Goal: Information Seeking & Learning: Learn about a topic

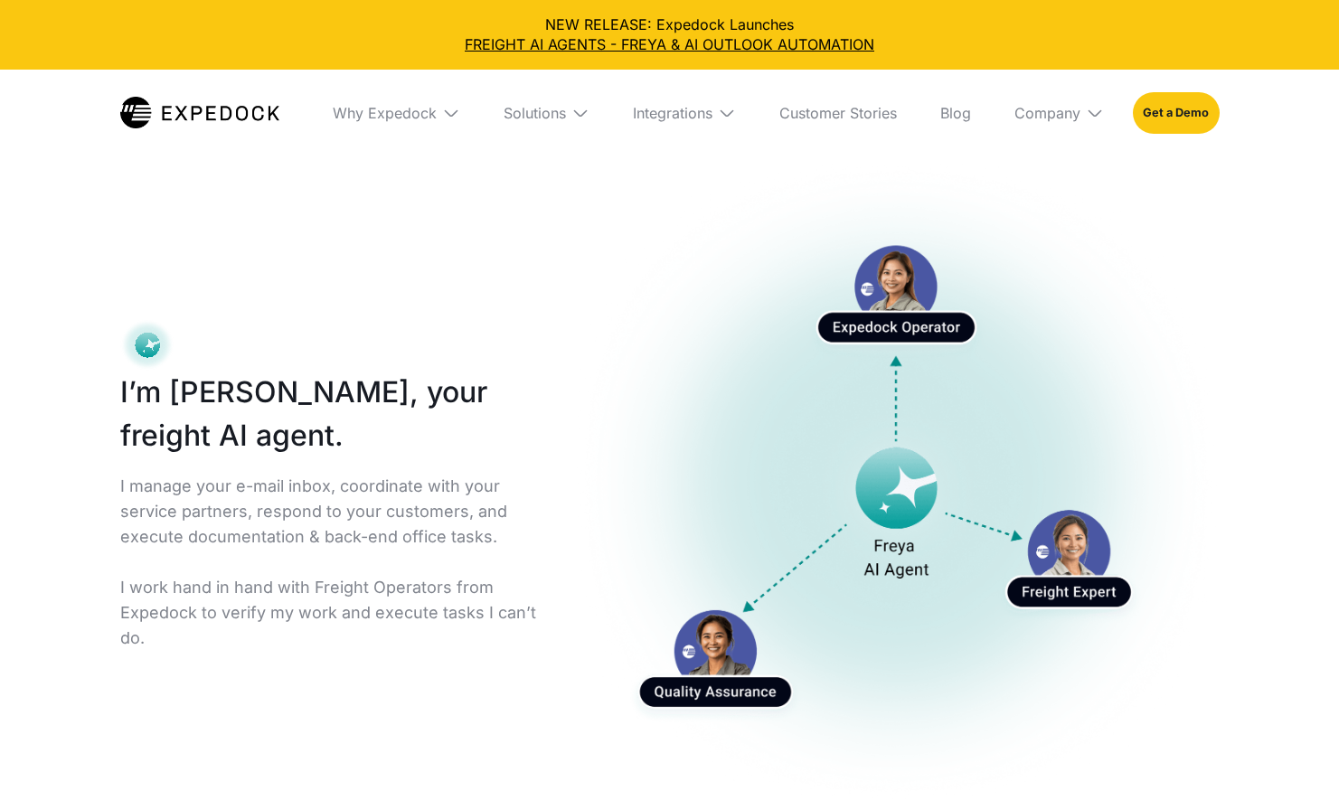
select select
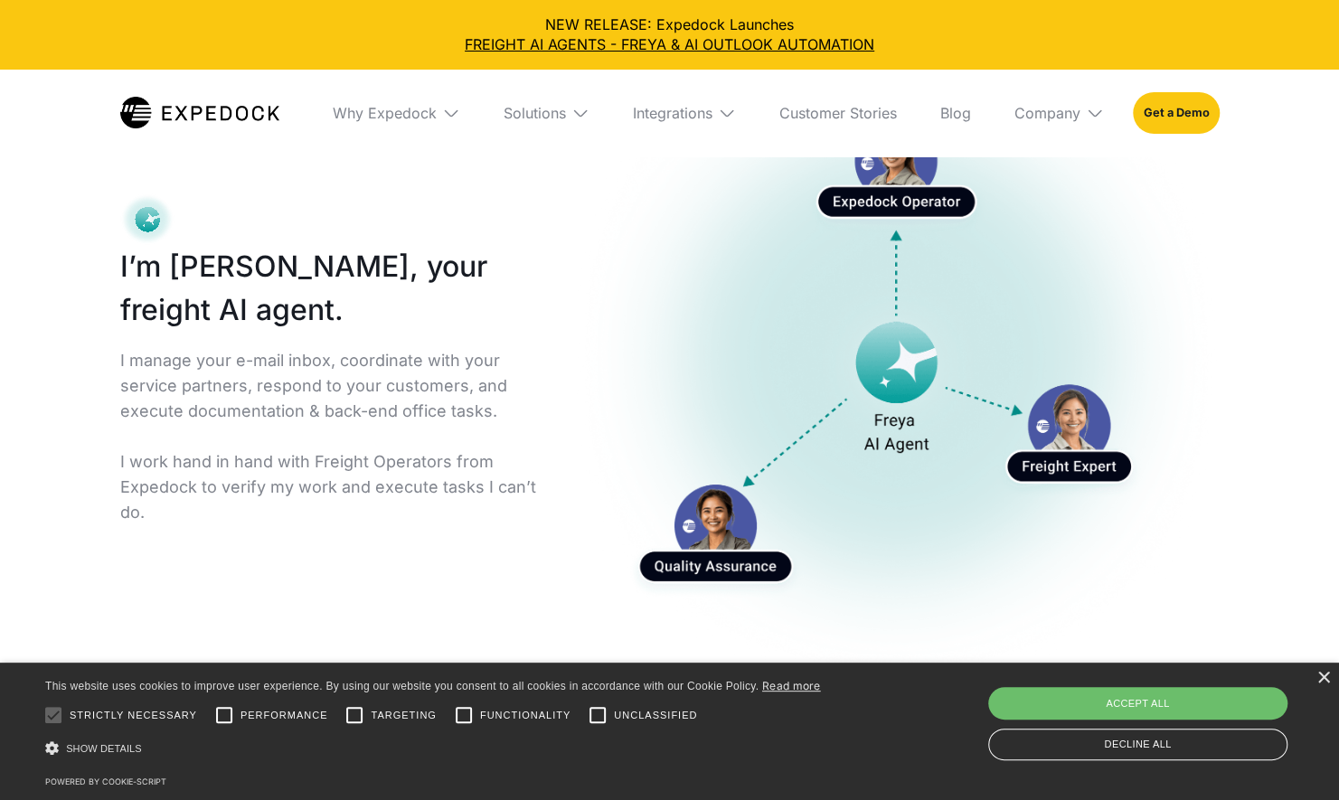
scroll to position [150, 0]
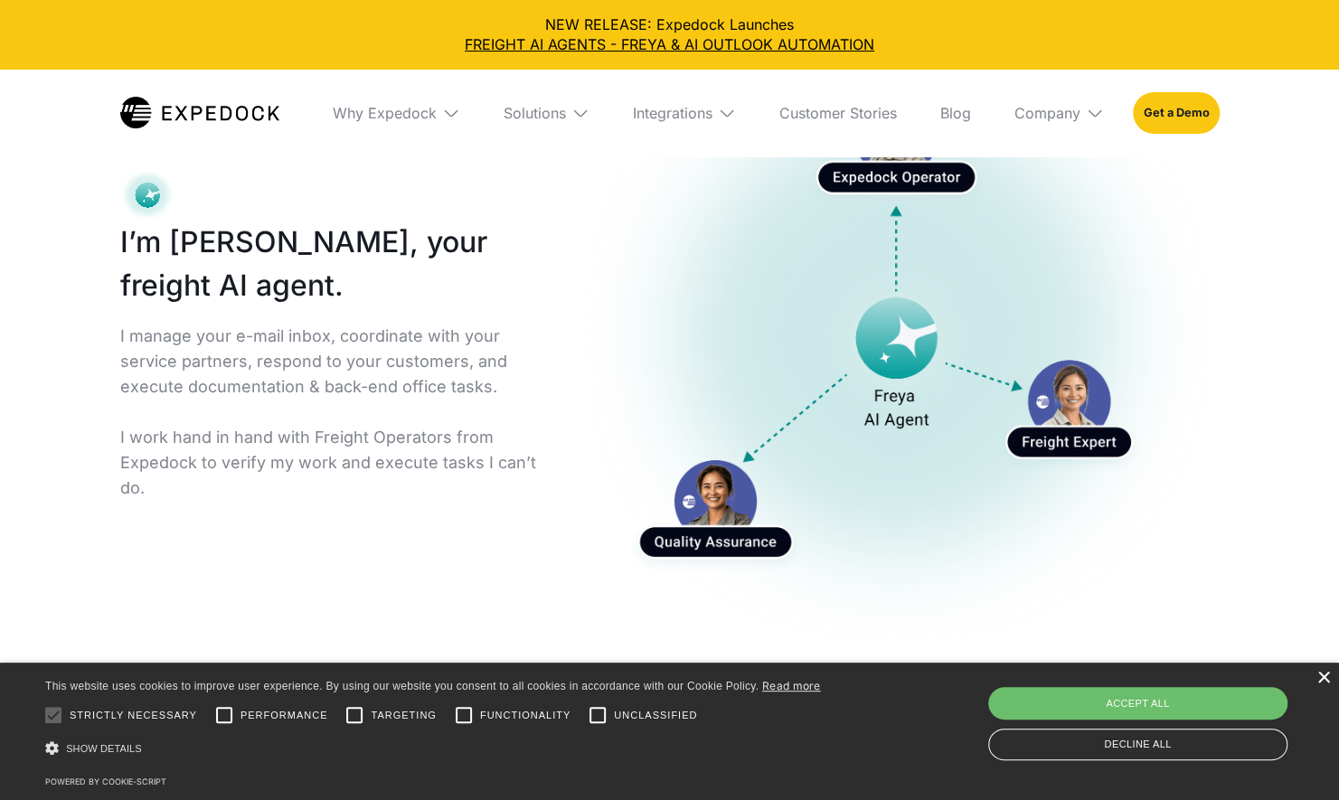
click at [1318, 680] on div "×" at bounding box center [1323, 679] width 14 height 14
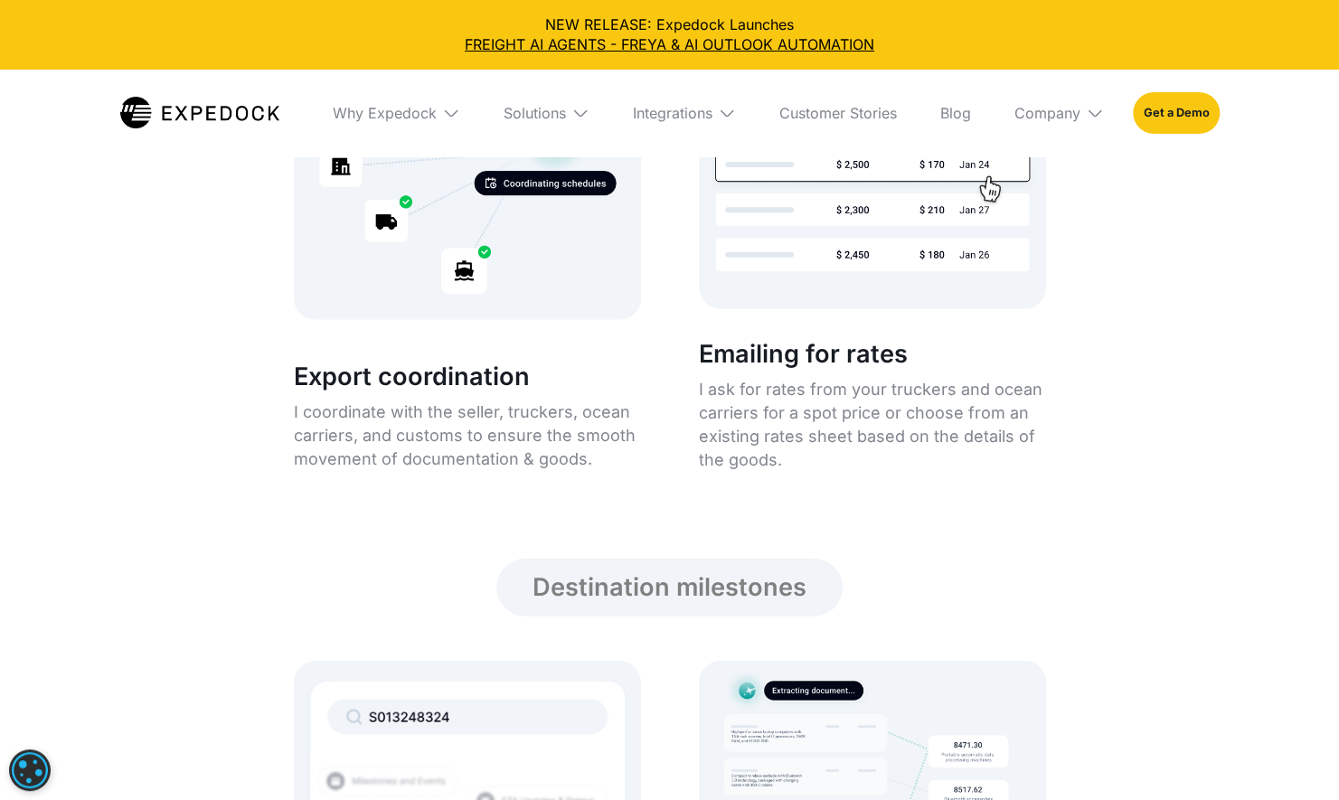
scroll to position [3314, 0]
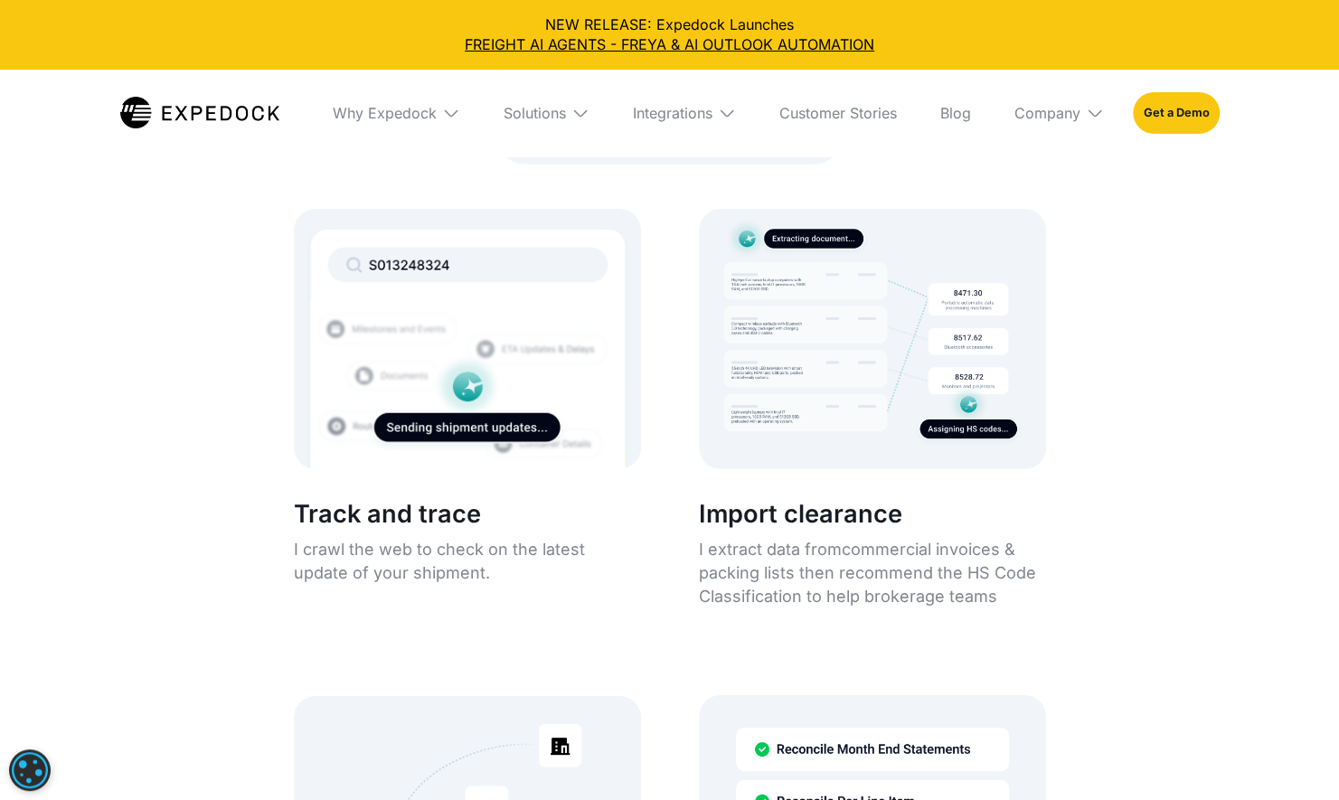
click at [477, 391] on img at bounding box center [467, 339] width 347 height 260
click at [400, 546] on p "I crawl the web to check on the latest update of your shipment." at bounding box center [467, 561] width 347 height 47
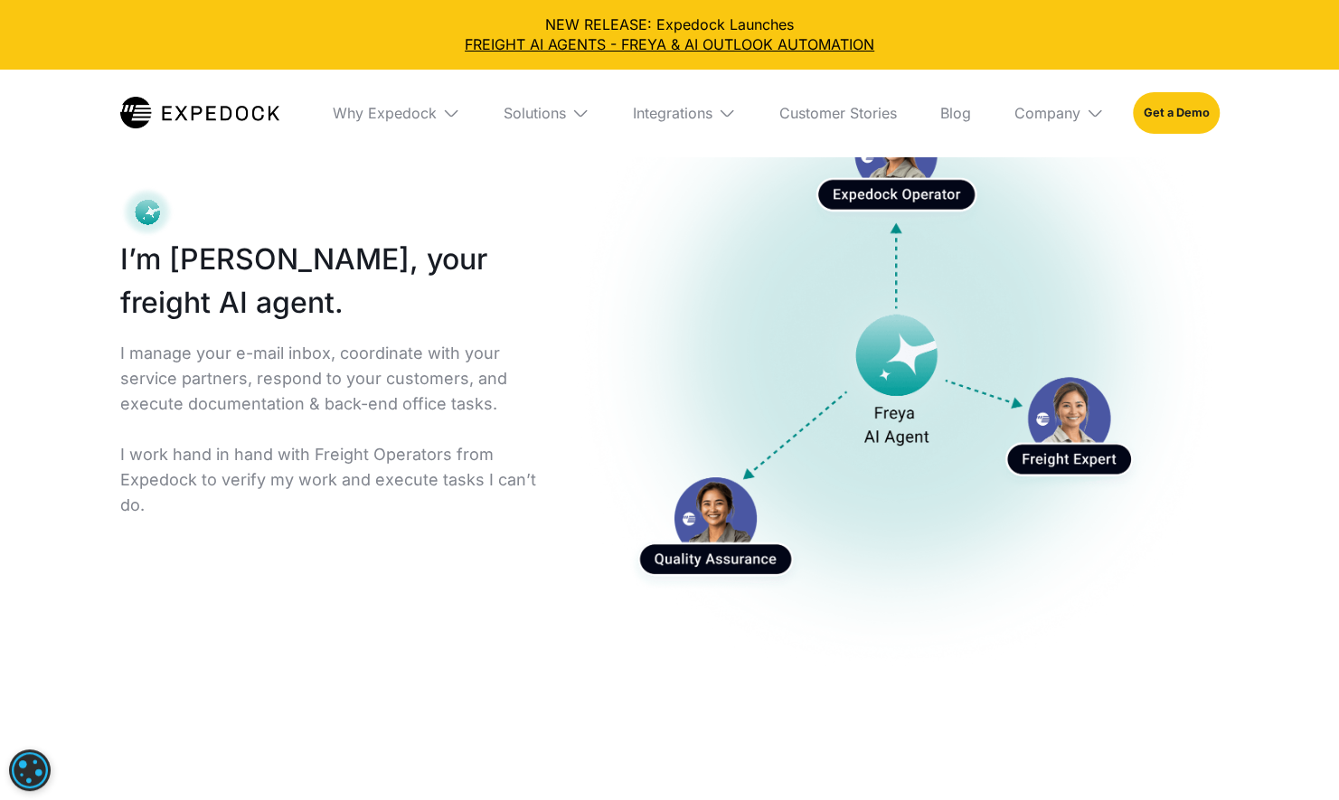
scroll to position [0, 0]
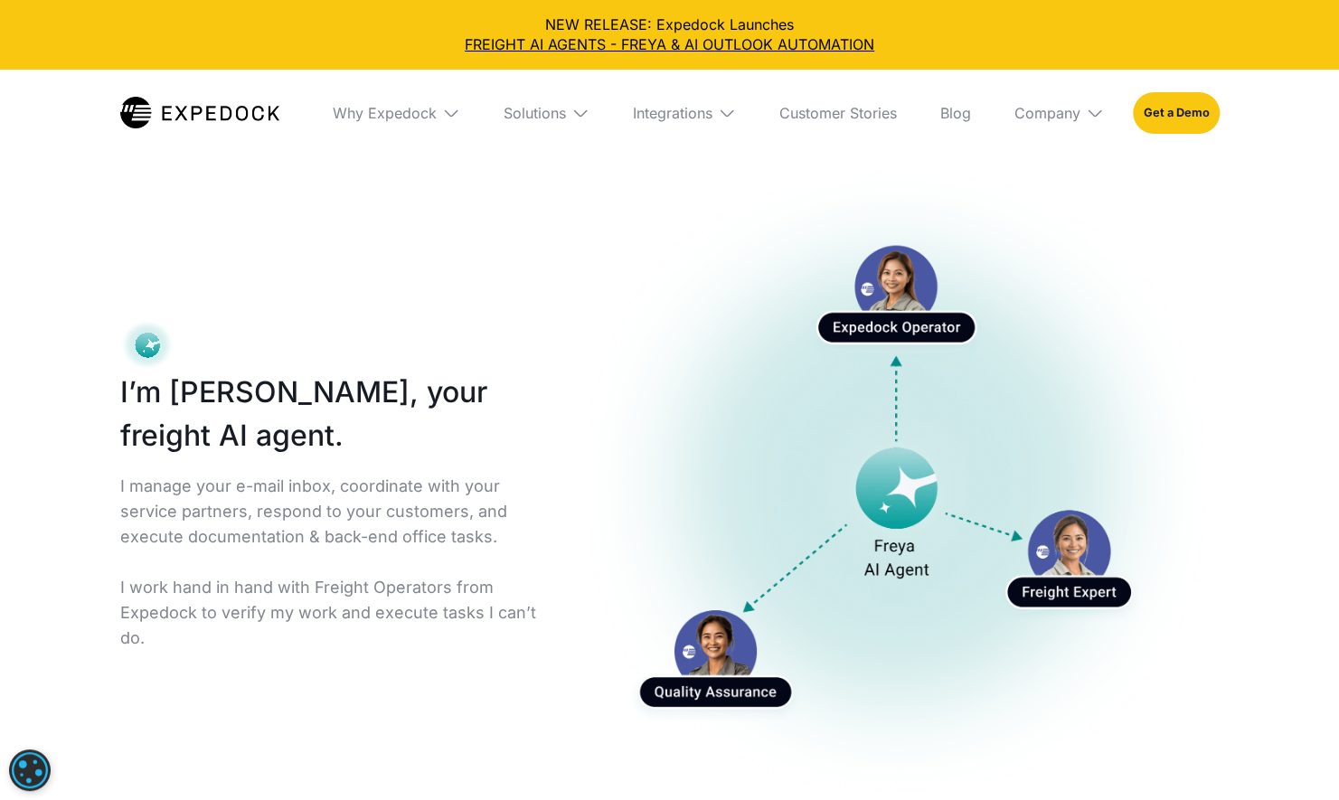
click at [213, 114] on img at bounding box center [199, 113] width 159 height 32
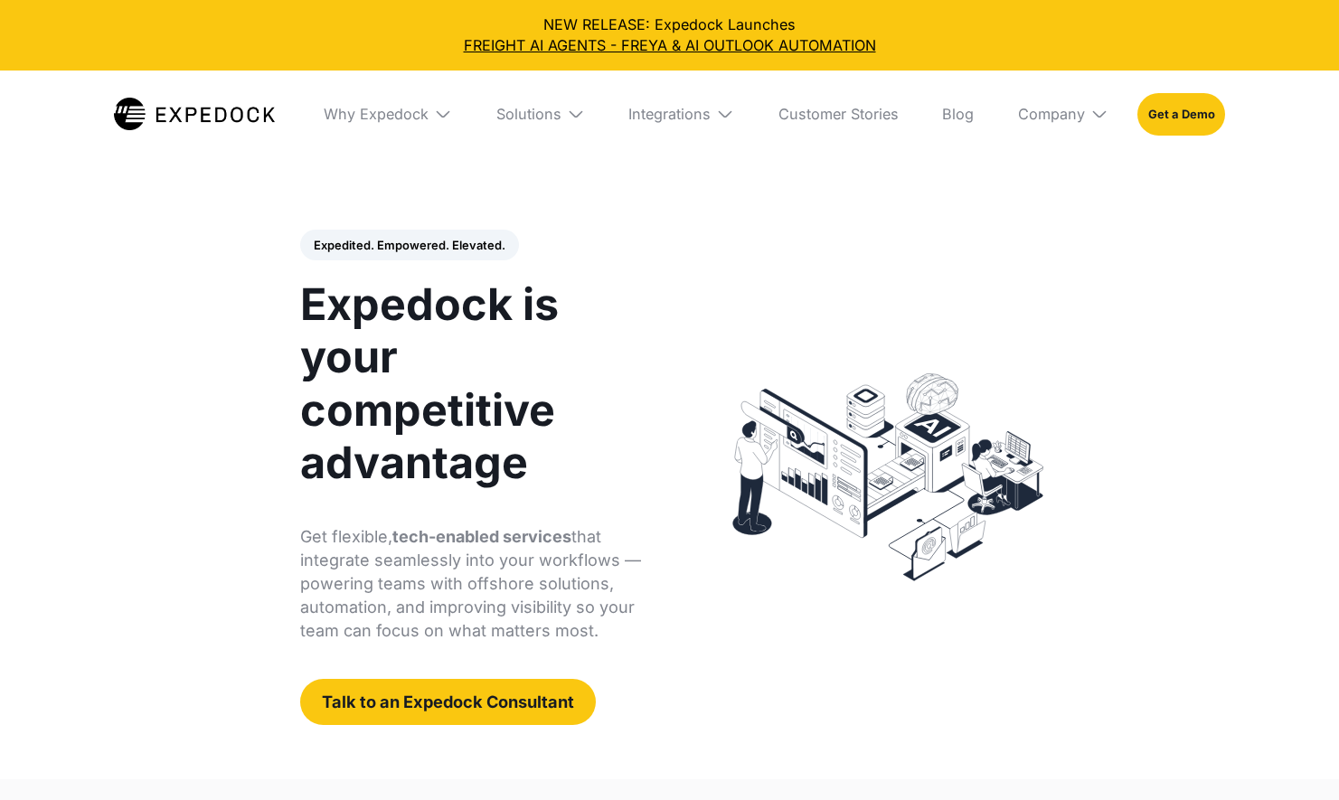
select select
click at [403, 121] on div "Why Expedock" at bounding box center [376, 114] width 105 height 18
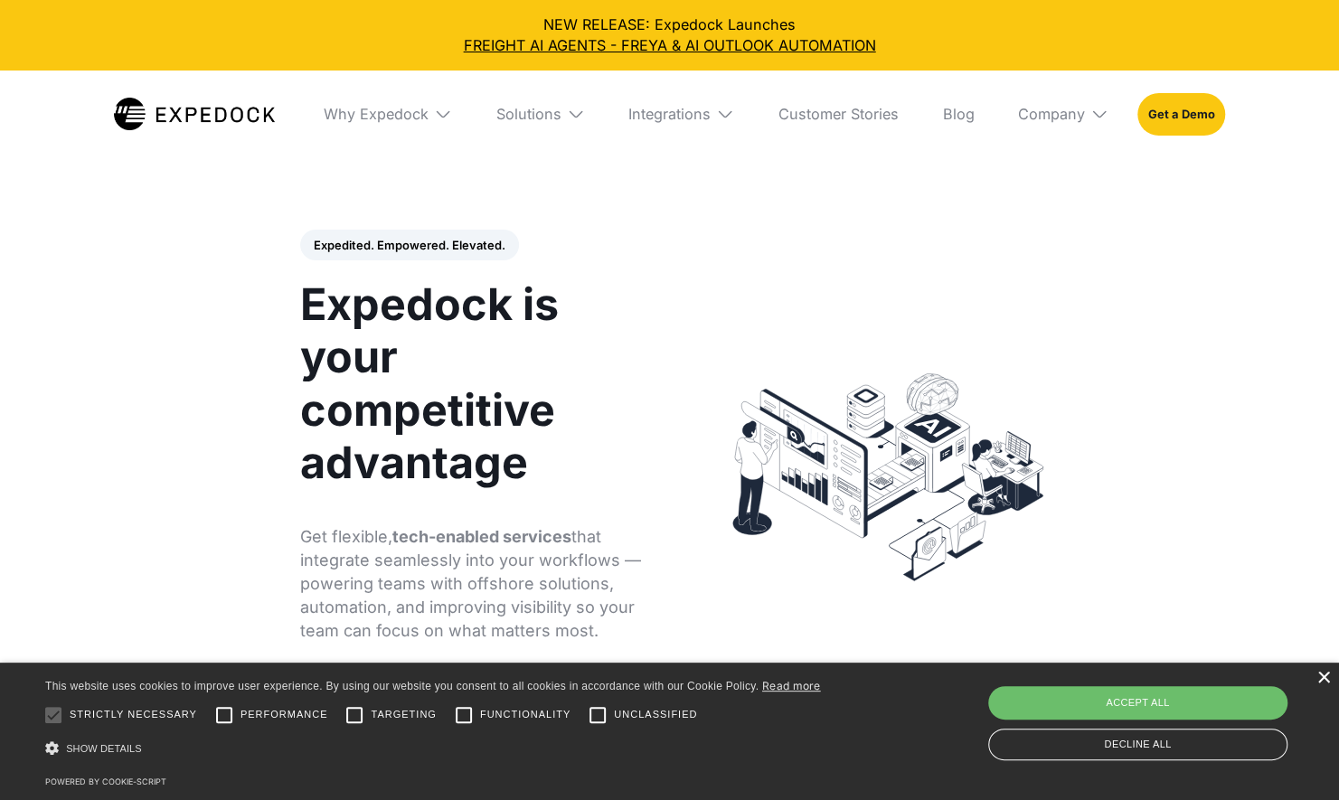
click at [1320, 678] on div "×" at bounding box center [1323, 679] width 14 height 14
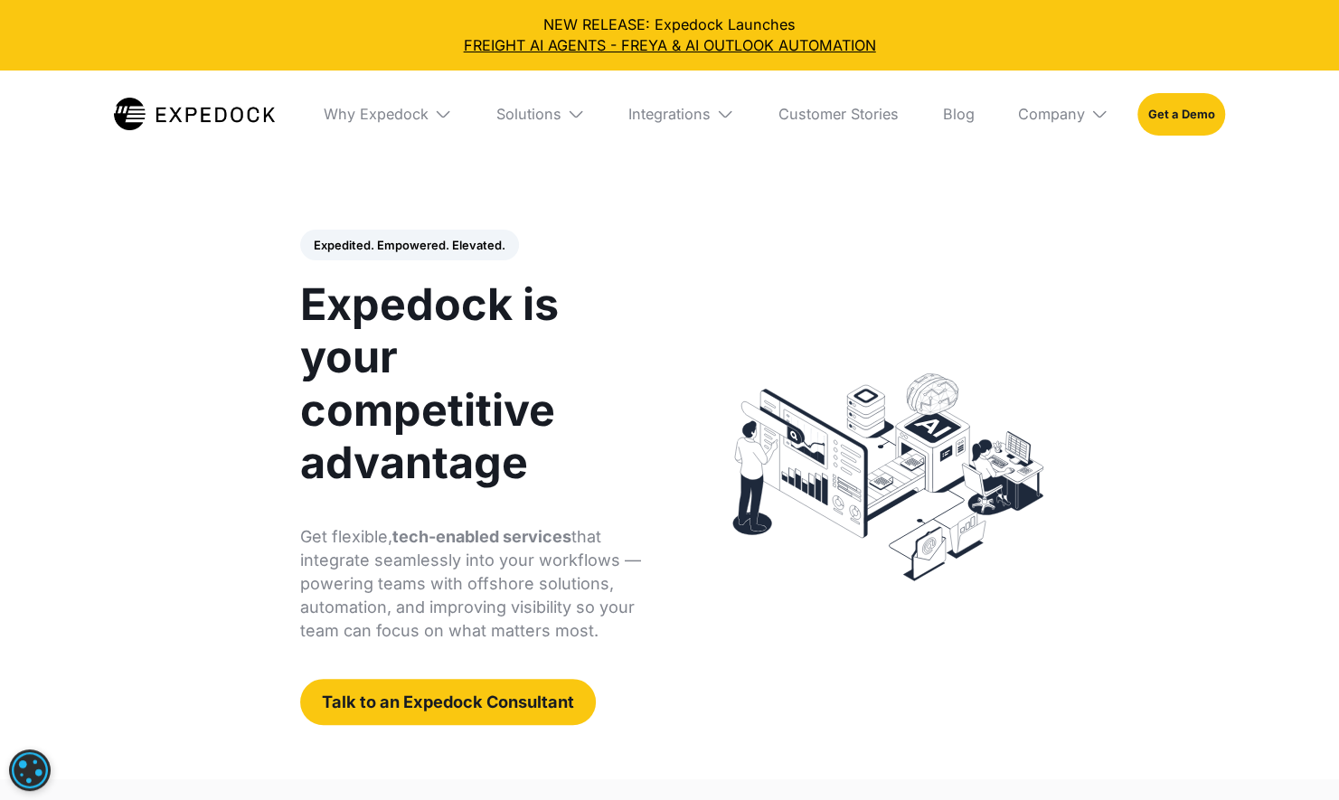
drag, startPoint x: 276, startPoint y: 117, endPoint x: 181, endPoint y: 118, distance: 94.9
click at [181, 118] on nav "Why Expedock WHy Expedock Expedock Document Automation Products vs. Alternative…" at bounding box center [669, 115] width 1111 height 88
drag, startPoint x: 181, startPoint y: 118, endPoint x: 297, endPoint y: 130, distance: 117.3
click at [298, 132] on nav "Why Expedock WHy Expedock Expedock Document Automation Products vs. Alternative…" at bounding box center [669, 115] width 1111 height 88
drag, startPoint x: 284, startPoint y: 116, endPoint x: 180, endPoint y: 124, distance: 104.3
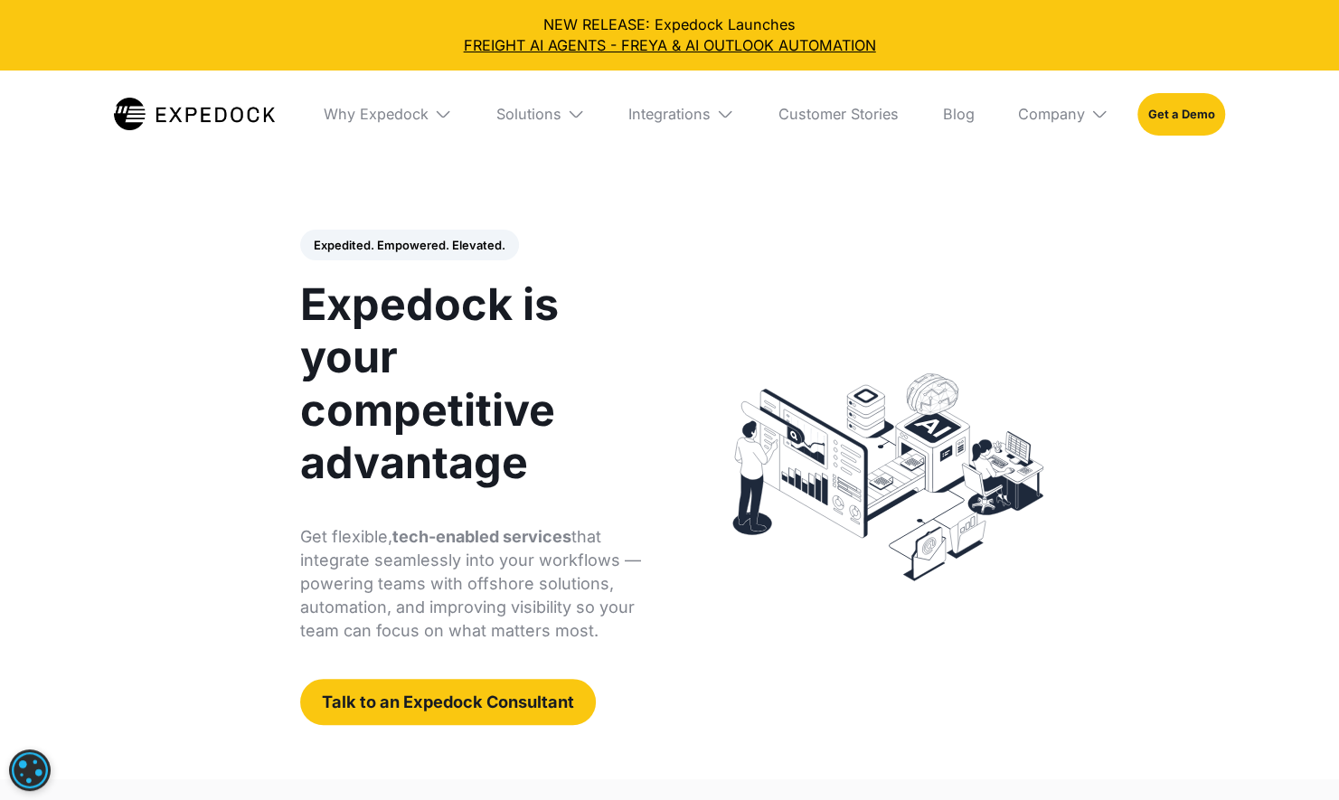
click at [180, 124] on nav "Why Expedock WHy Expedock Expedock Document Automation Products vs. Alternative…" at bounding box center [669, 115] width 1111 height 88
drag, startPoint x: 180, startPoint y: 124, endPoint x: 346, endPoint y: 148, distance: 168.1
click at [363, 153] on div "Why Expedock" at bounding box center [388, 115] width 158 height 88
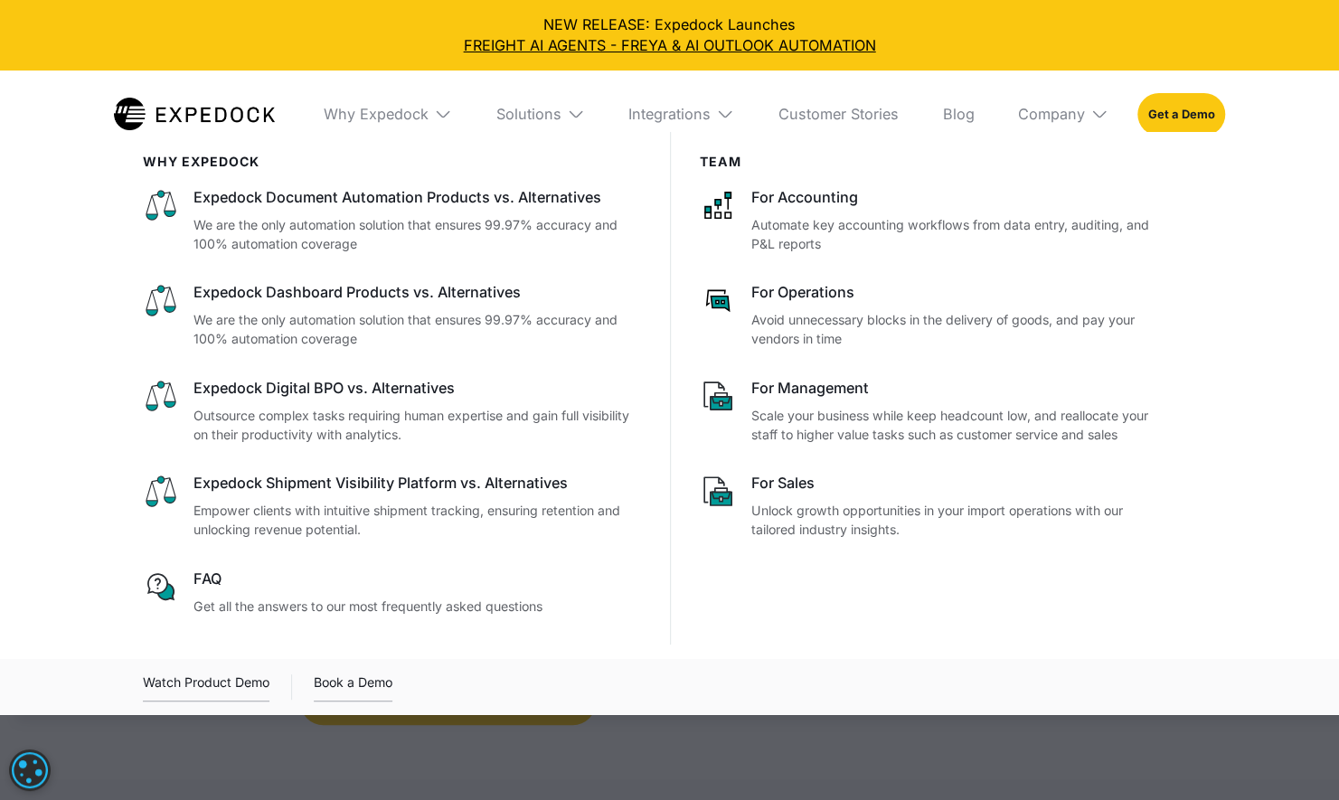
click at [295, 116] on nav "Why Expedock WHy Expedock Expedock Document Automation Products vs. Alternative…" at bounding box center [669, 115] width 1111 height 88
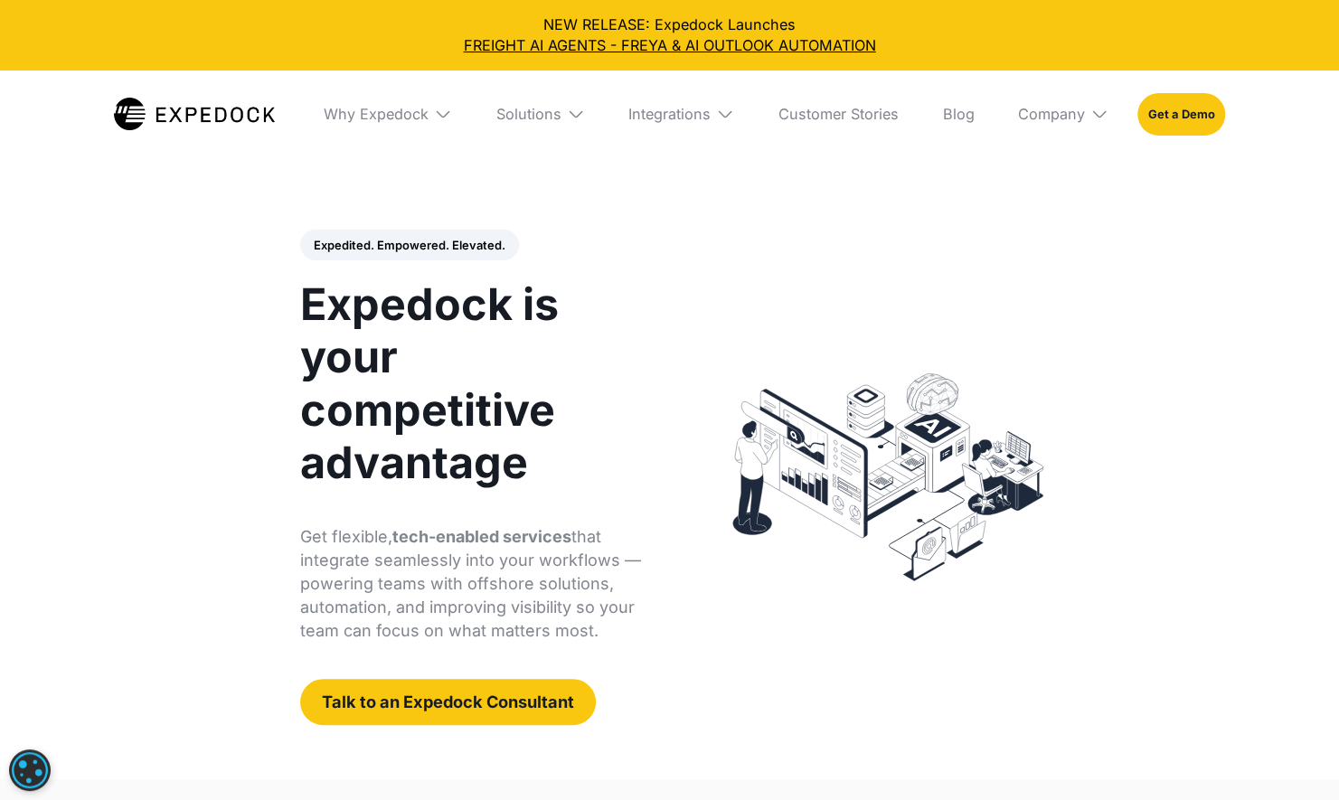
drag, startPoint x: 273, startPoint y: 116, endPoint x: 193, endPoint y: 116, distance: 79.5
click at [193, 116] on nav "Why Expedock WHy Expedock Expedock Document Automation Products vs. Alternative…" at bounding box center [669, 115] width 1111 height 88
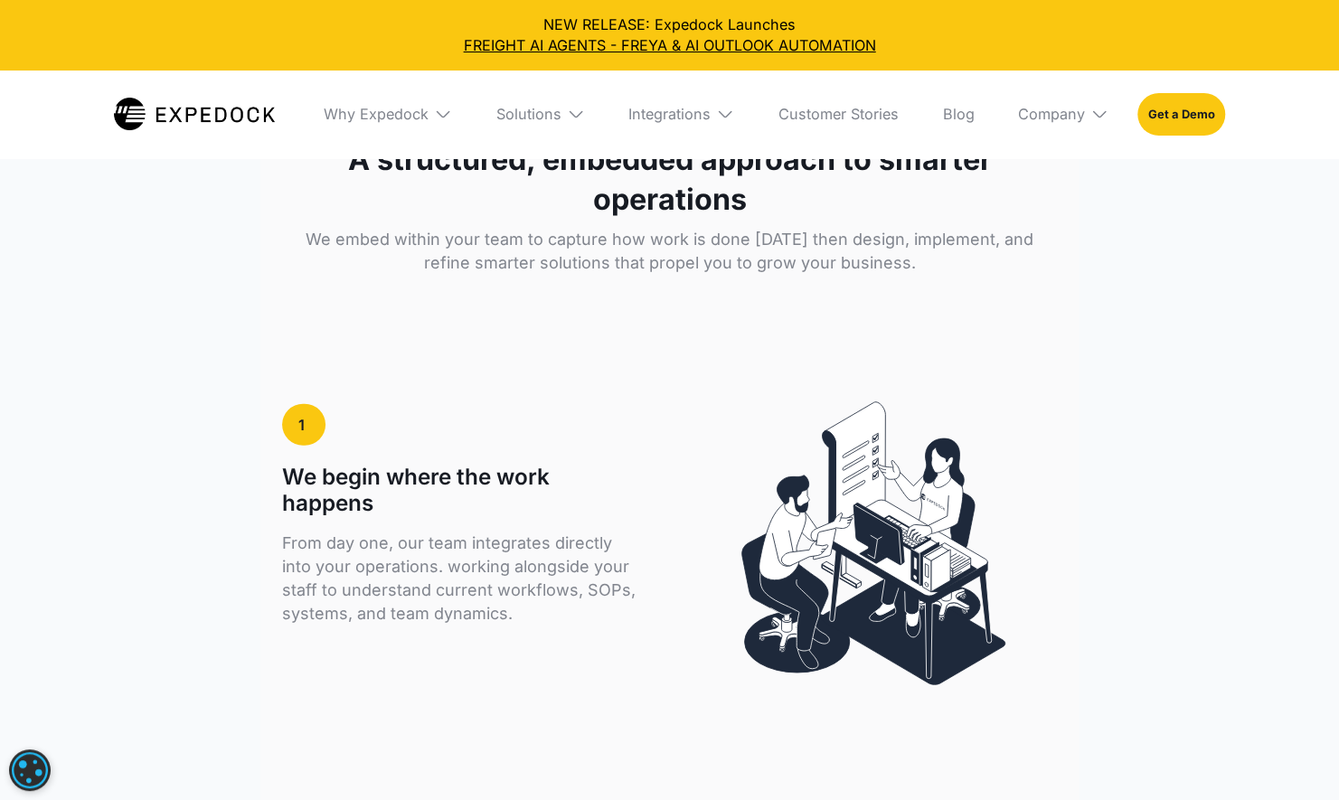
scroll to position [2865, 0]
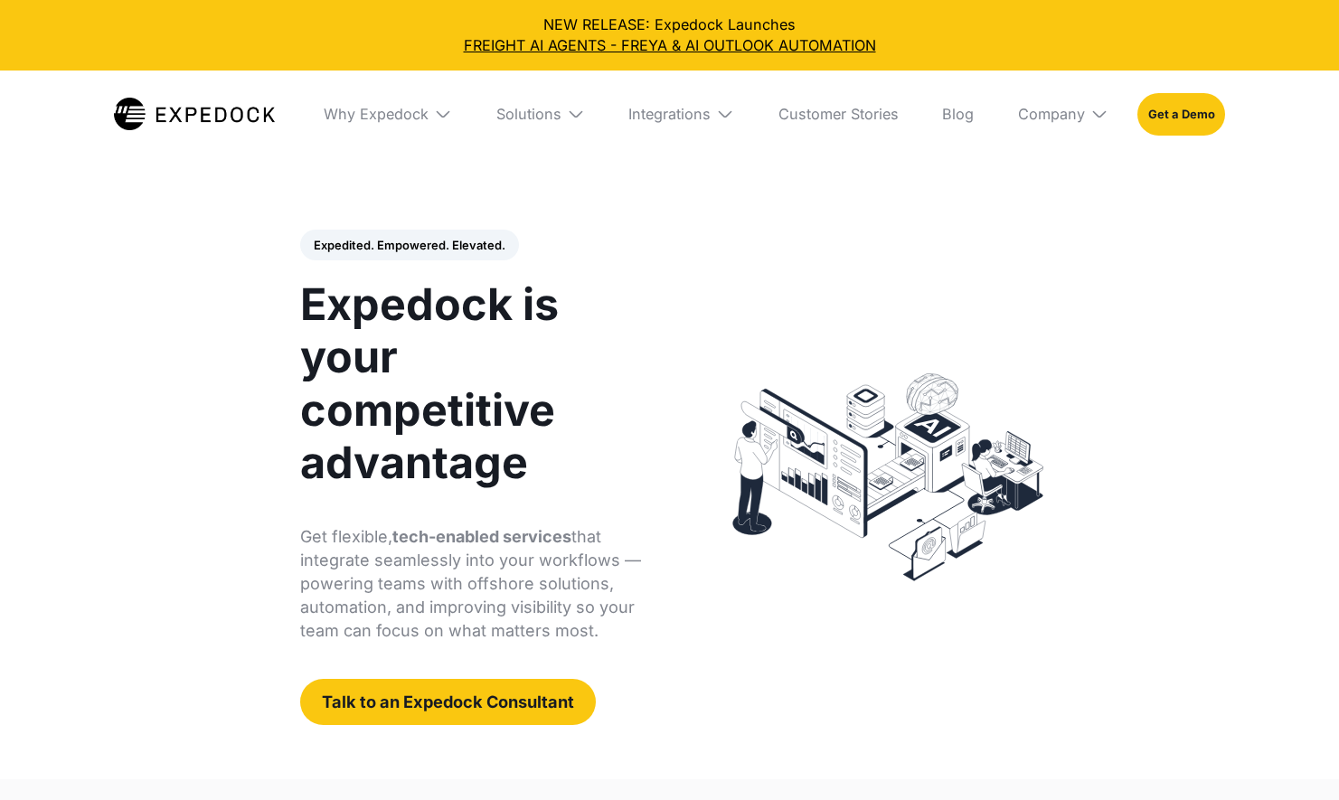
select select
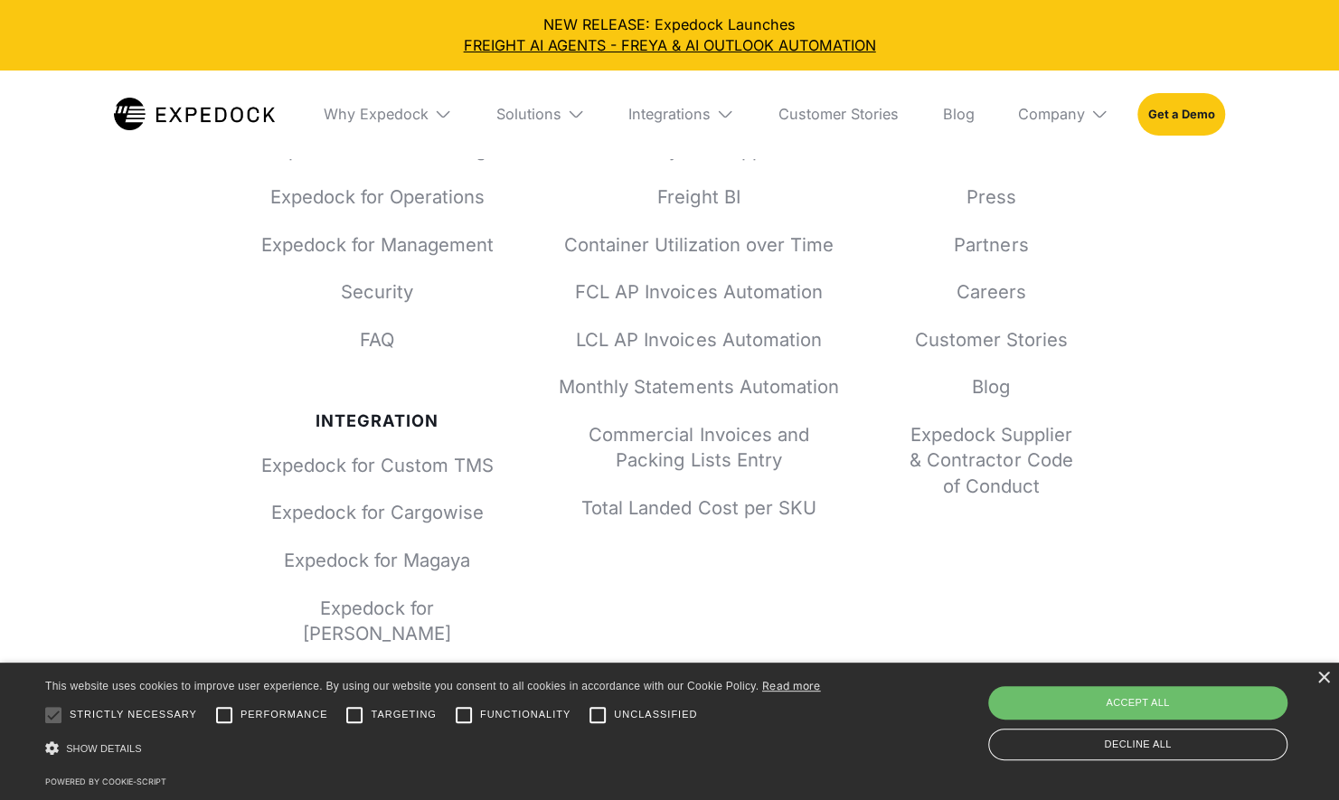
scroll to position [6796, 0]
click at [1323, 676] on div "×" at bounding box center [1323, 679] width 14 height 14
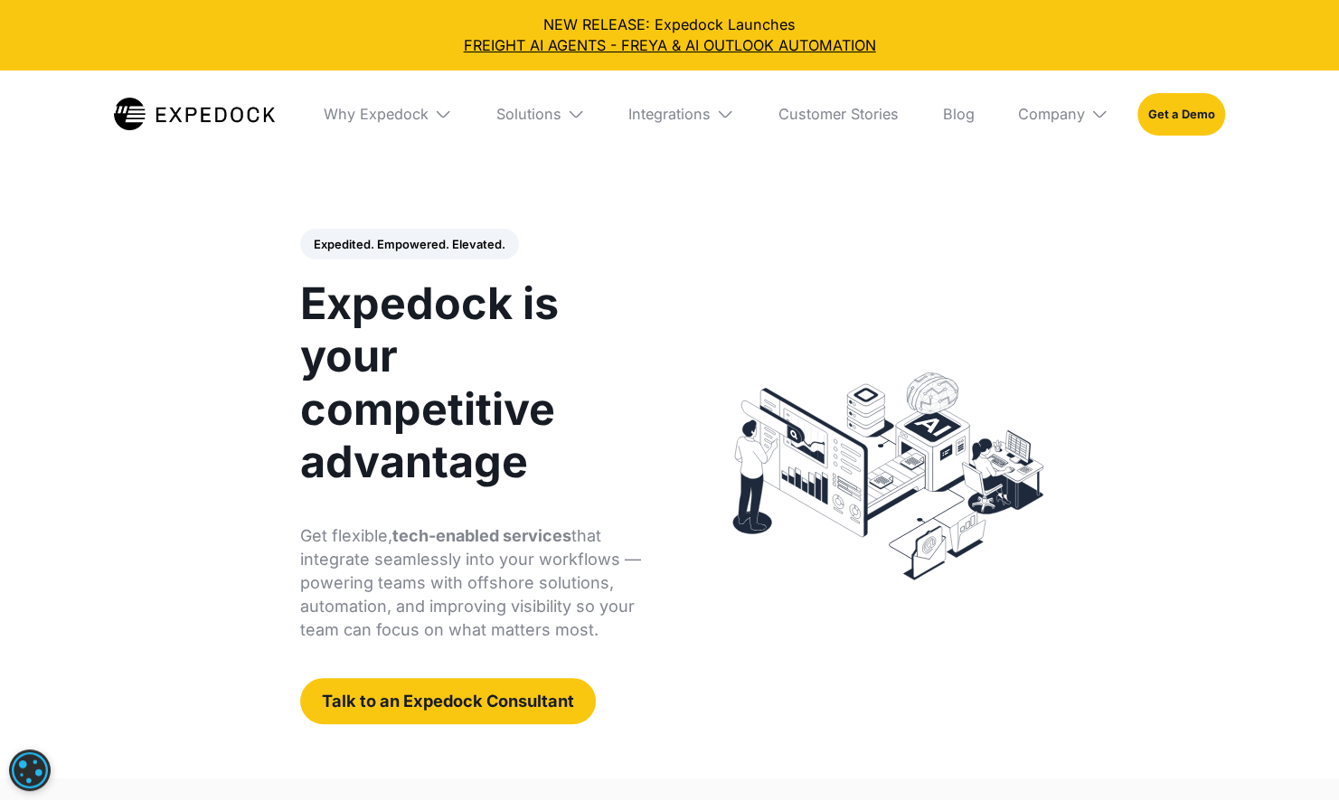
scroll to position [0, 0]
click at [407, 117] on div "Why Expedock" at bounding box center [376, 114] width 105 height 18
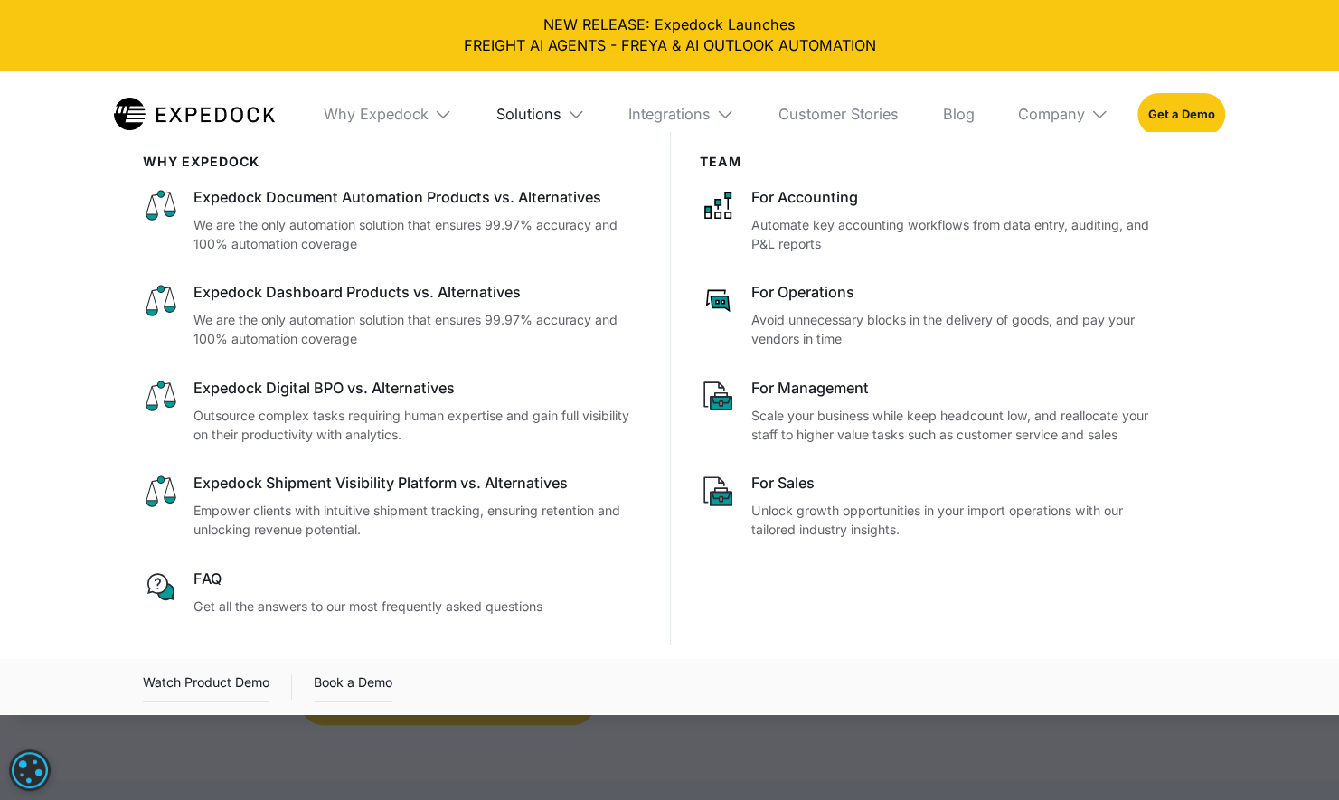
click at [558, 112] on div "Solutions" at bounding box center [528, 114] width 65 height 18
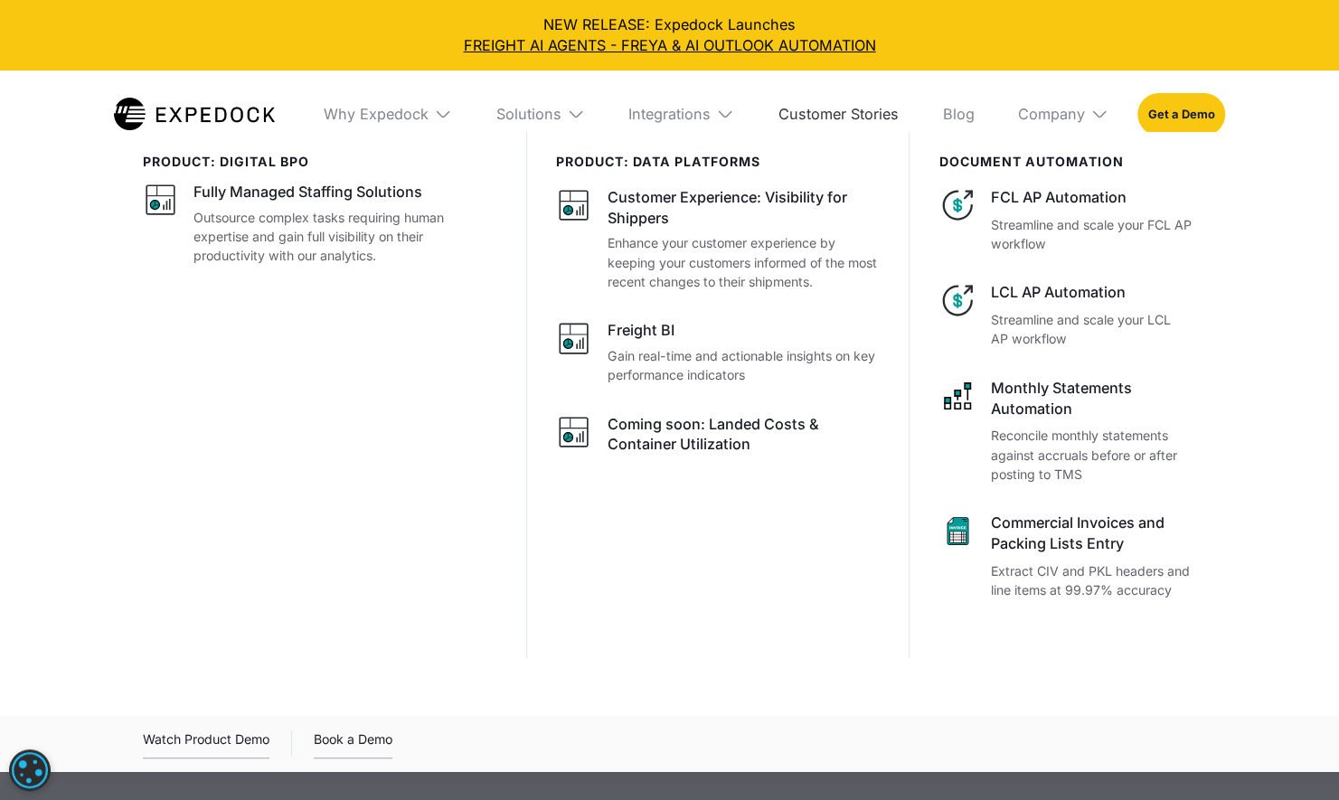
click at [802, 120] on link "Customer Stories" at bounding box center [838, 115] width 149 height 88
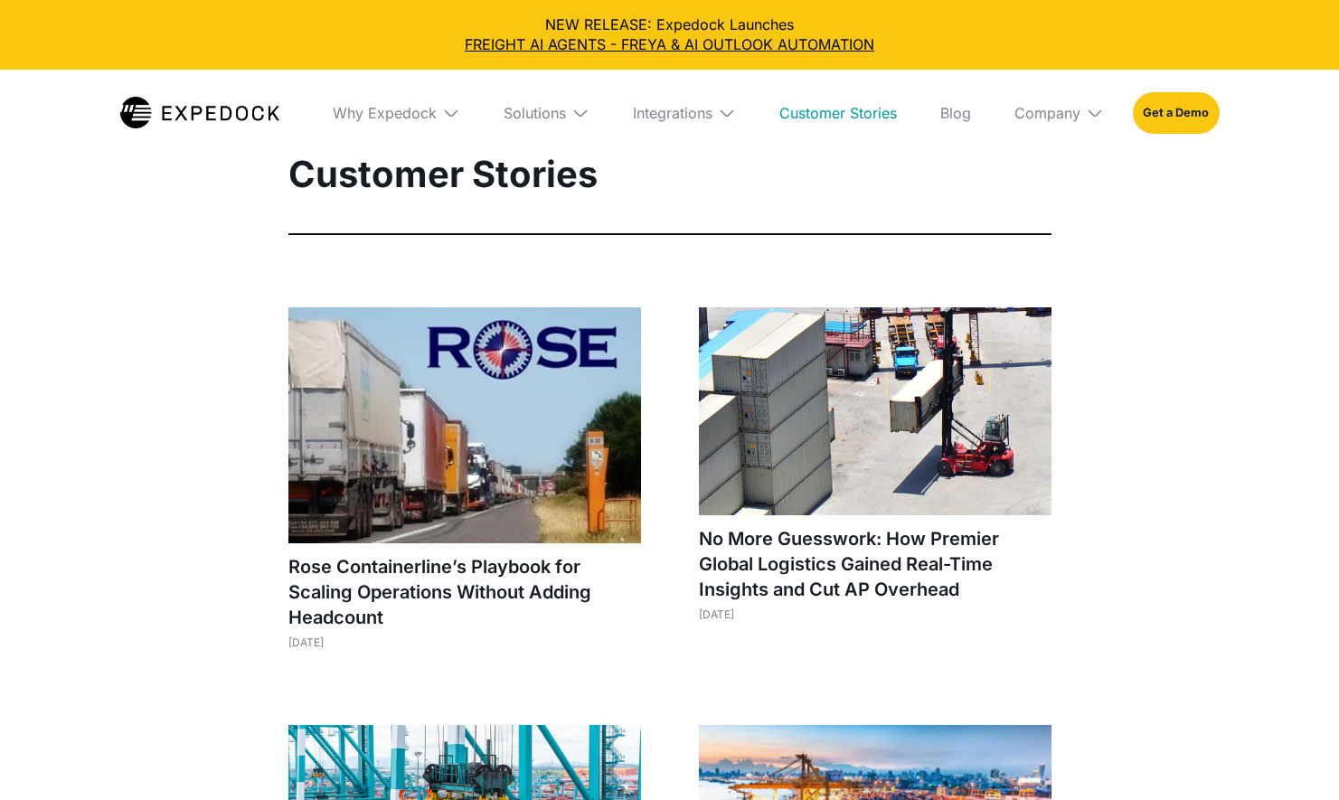
select select
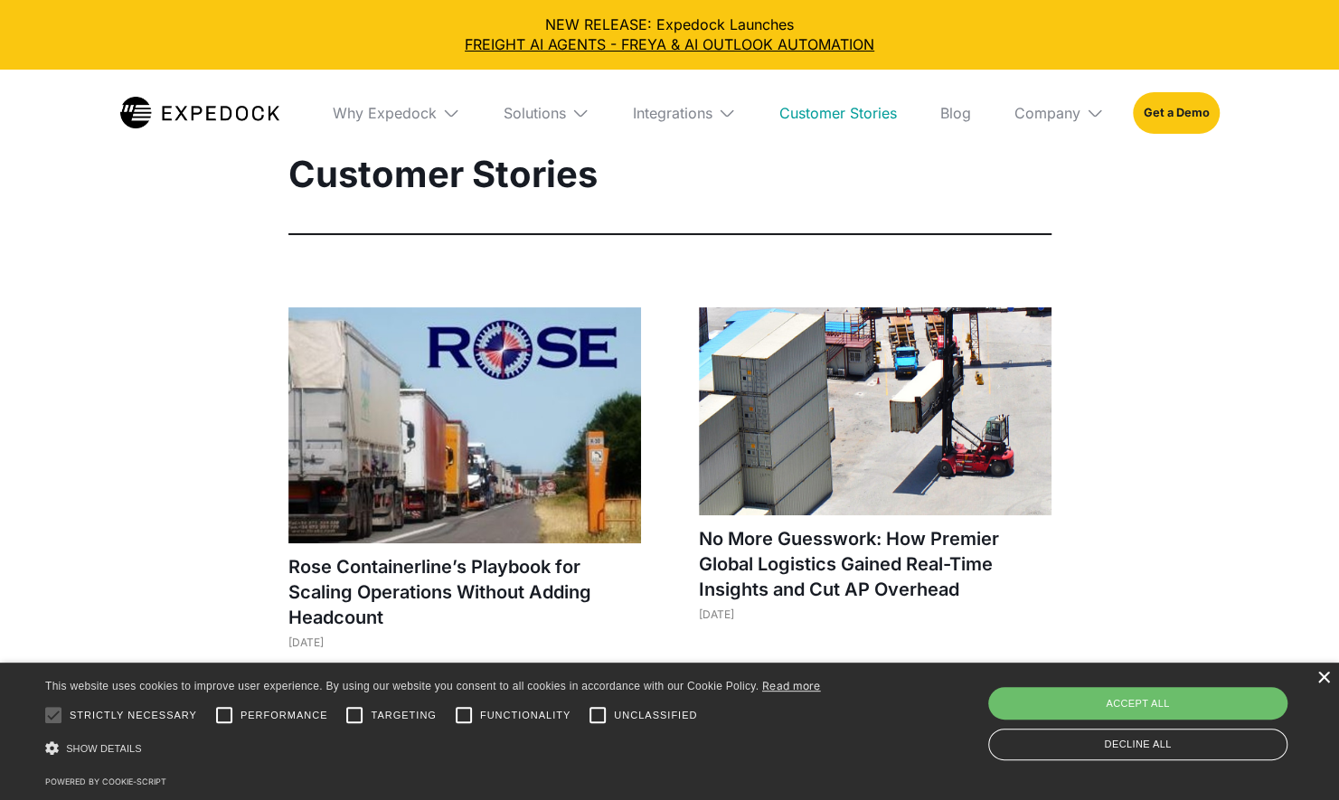
click at [1321, 683] on div "×" at bounding box center [1323, 679] width 14 height 14
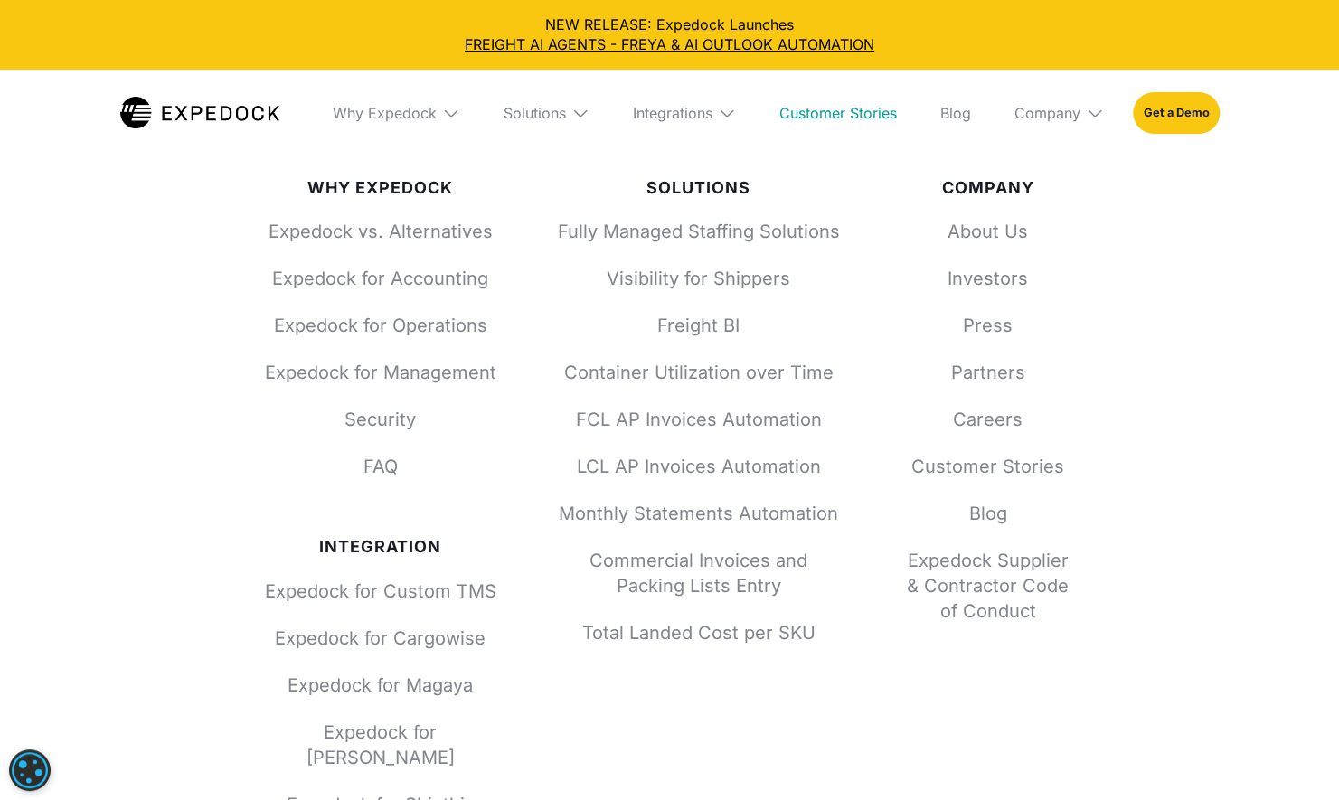
scroll to position [3283, 0]
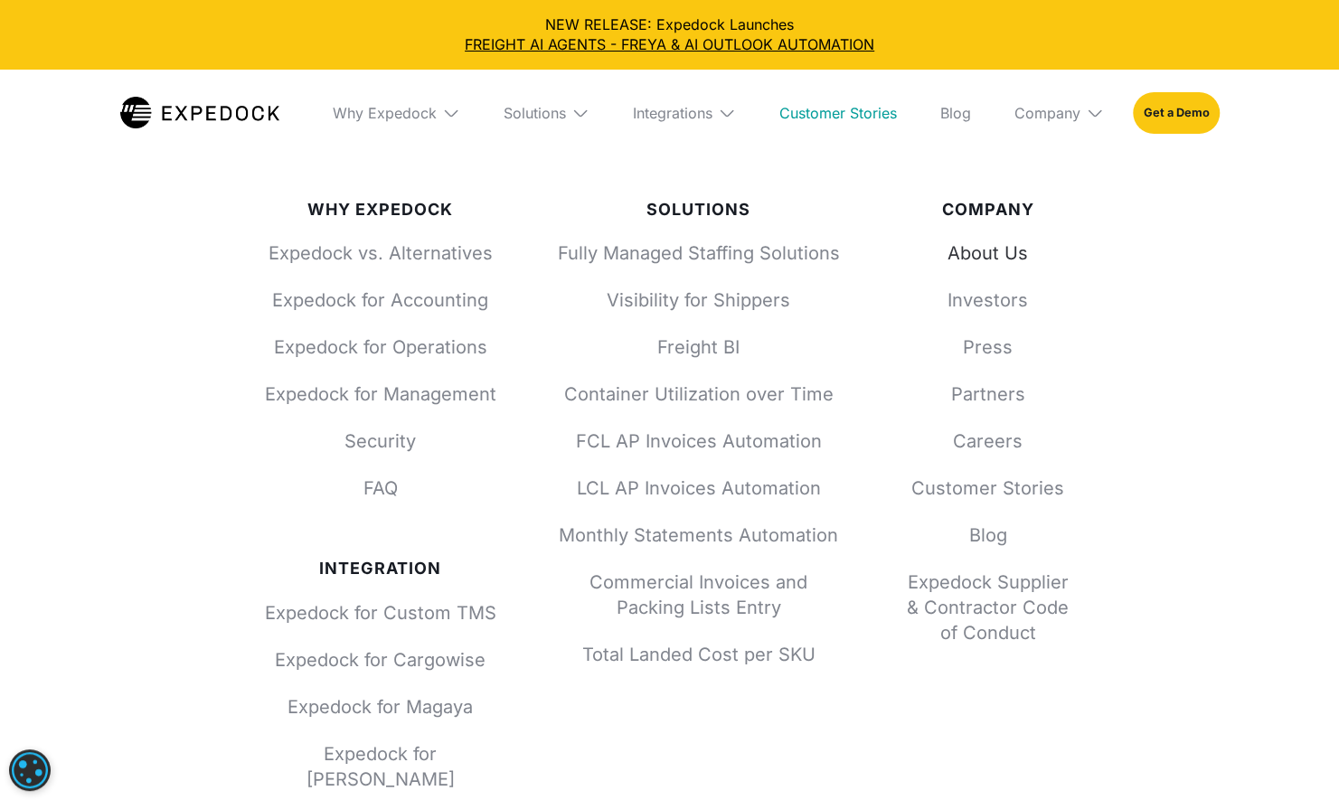
click at [994, 264] on link "About Us" at bounding box center [988, 252] width 174 height 25
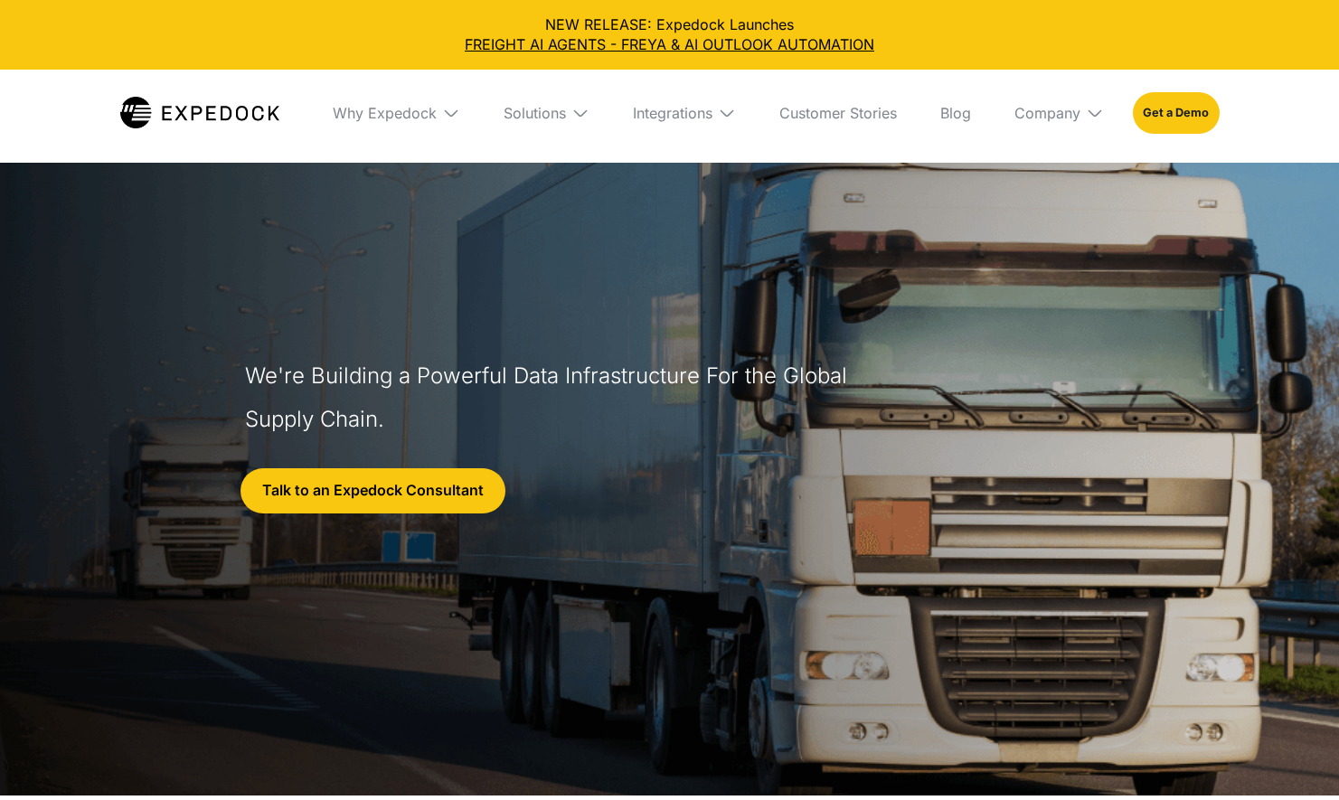
select select
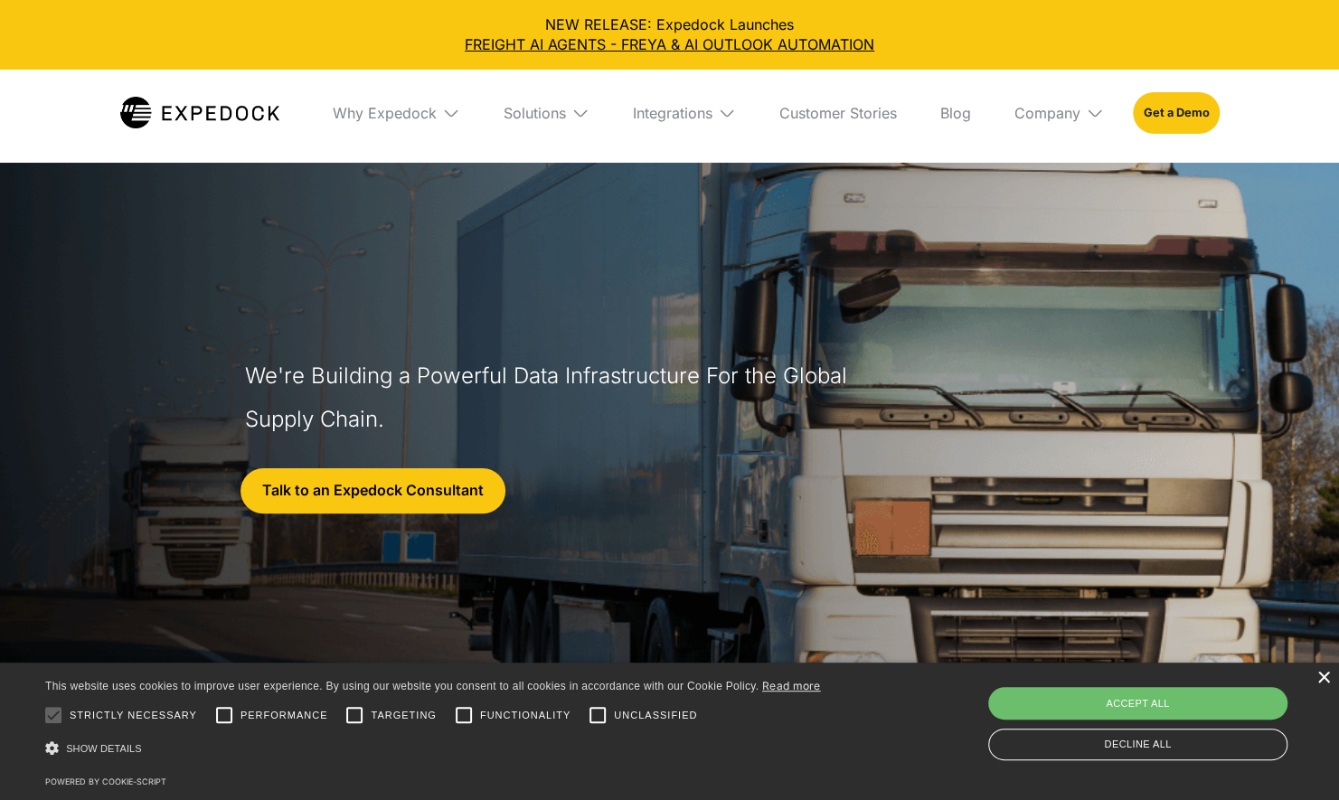
click at [1322, 678] on div "×" at bounding box center [1323, 679] width 14 height 14
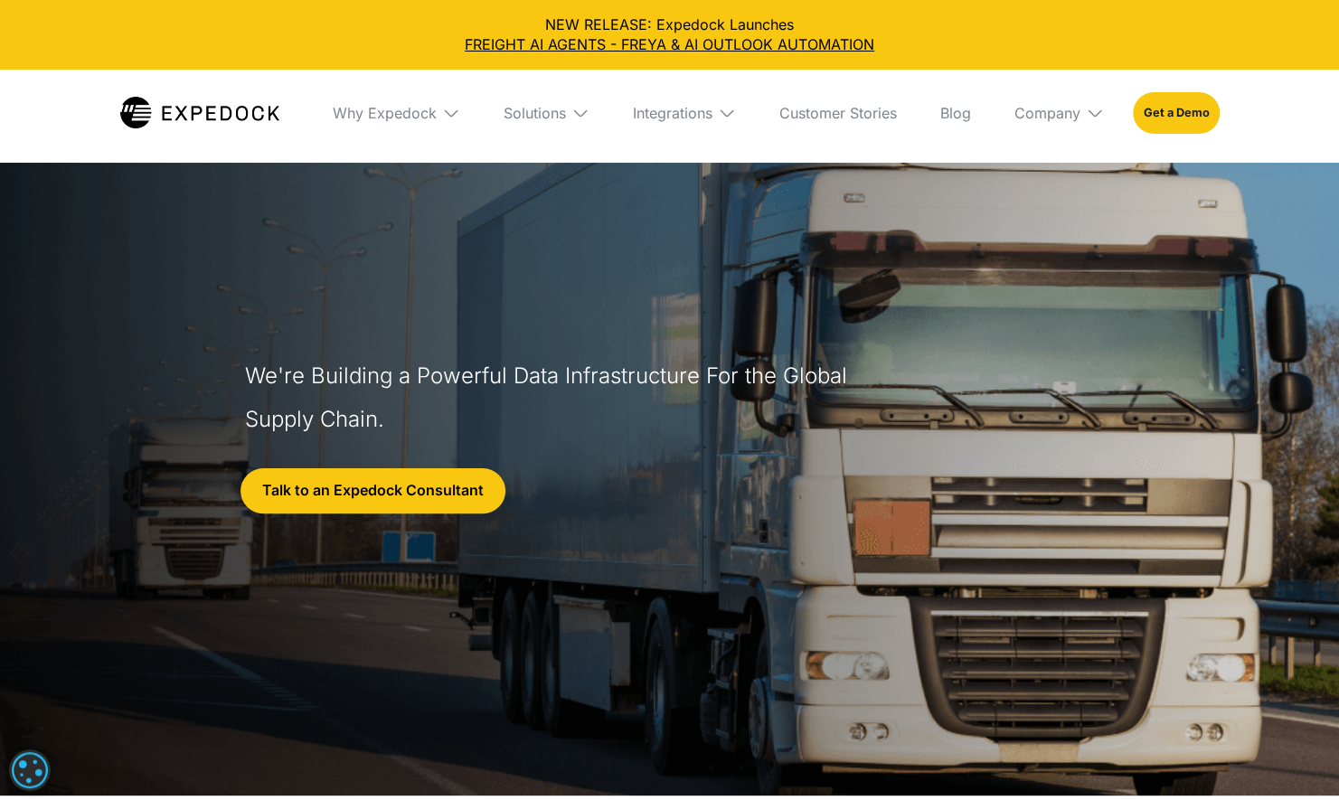
click at [206, 112] on img at bounding box center [199, 113] width 159 height 32
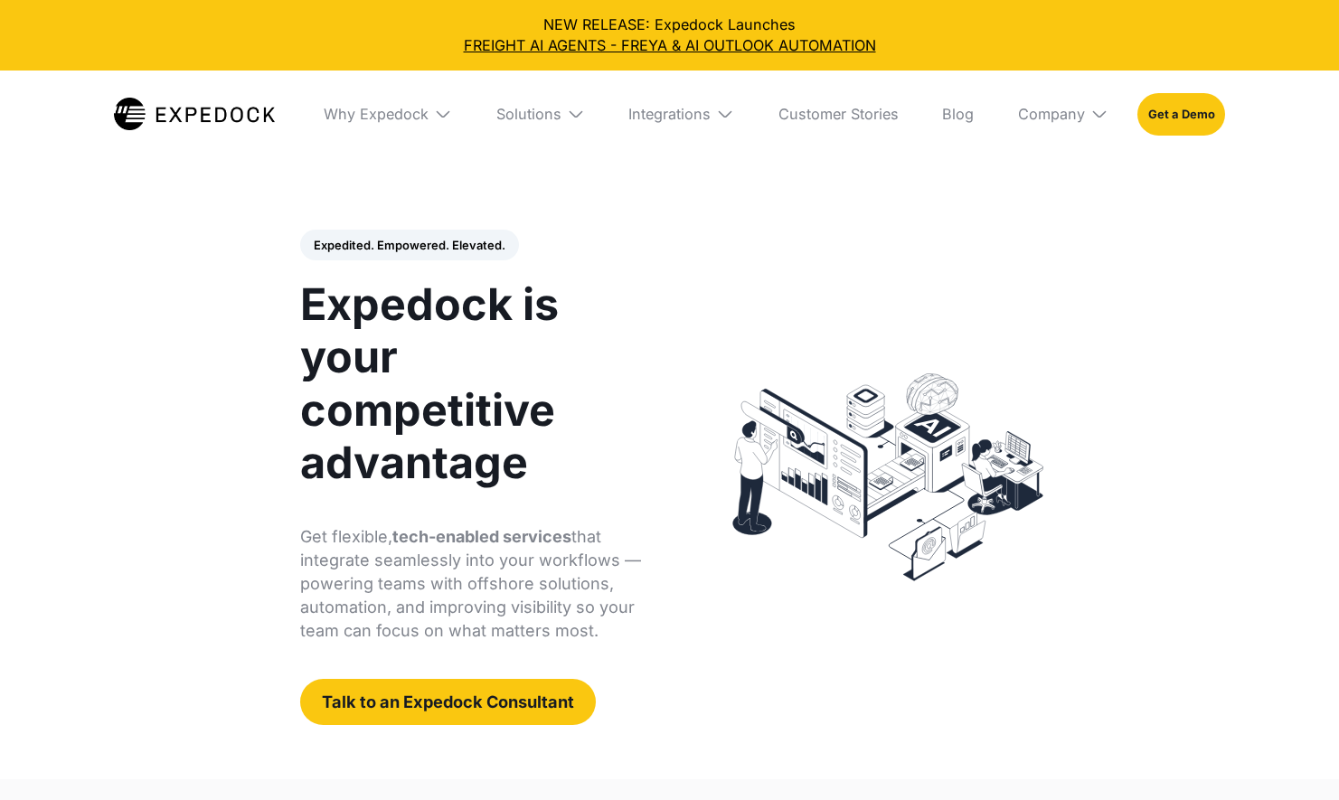
select select
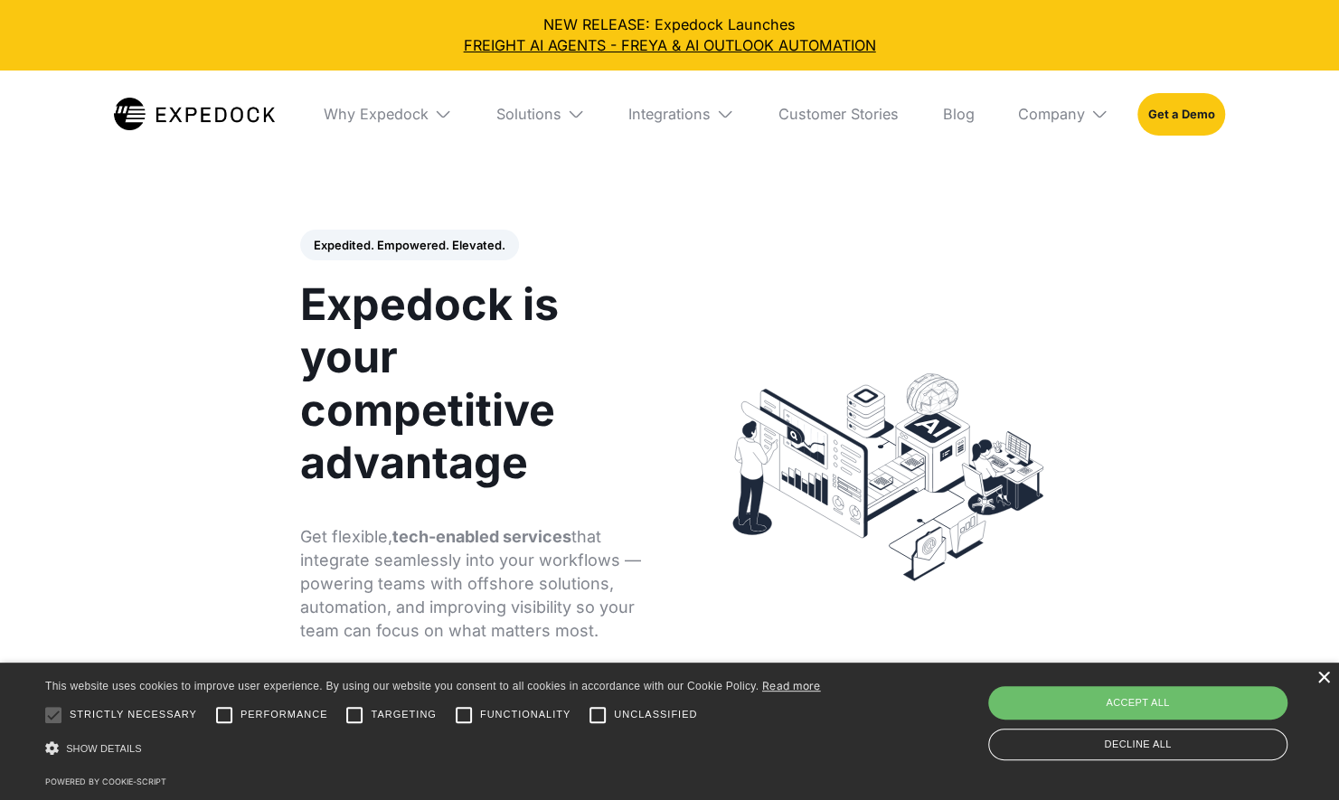
click at [1323, 679] on div "×" at bounding box center [1323, 679] width 14 height 14
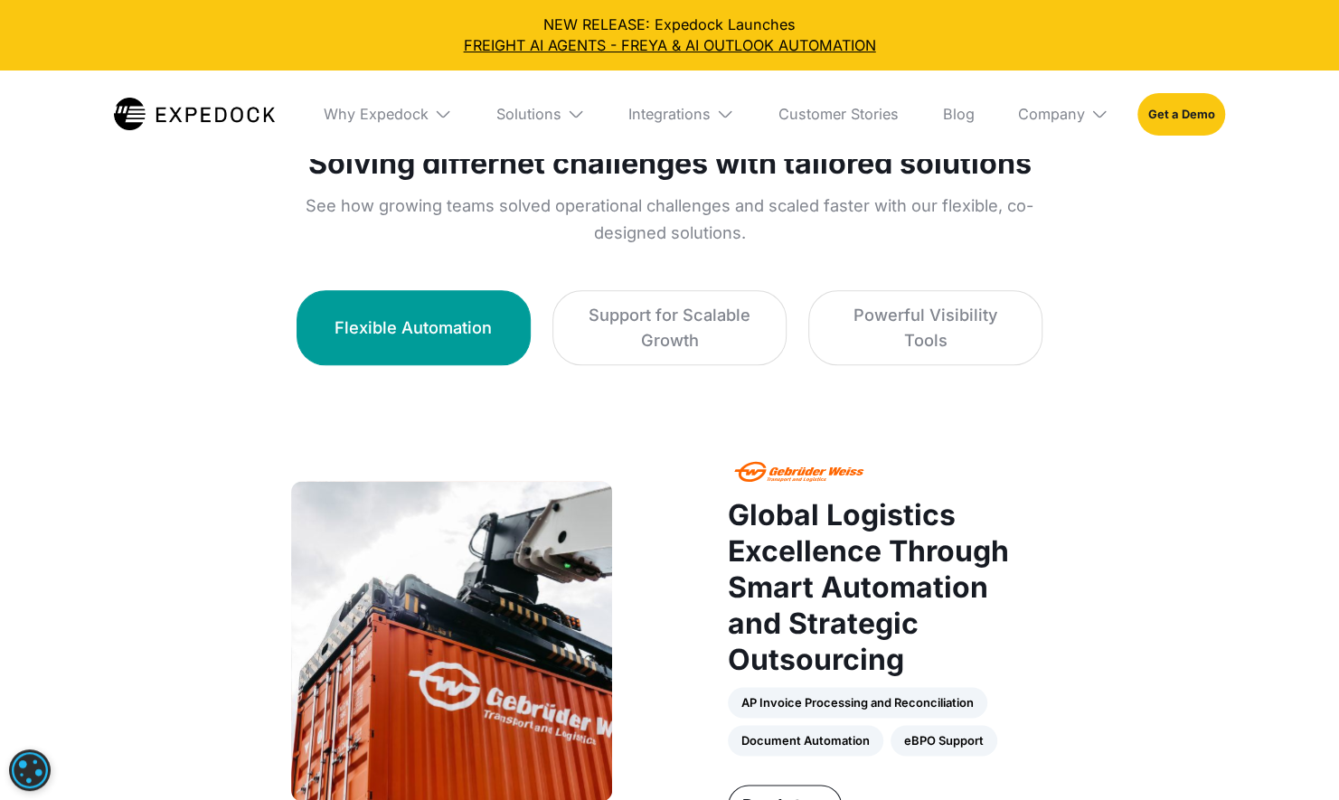
scroll to position [1055, 0]
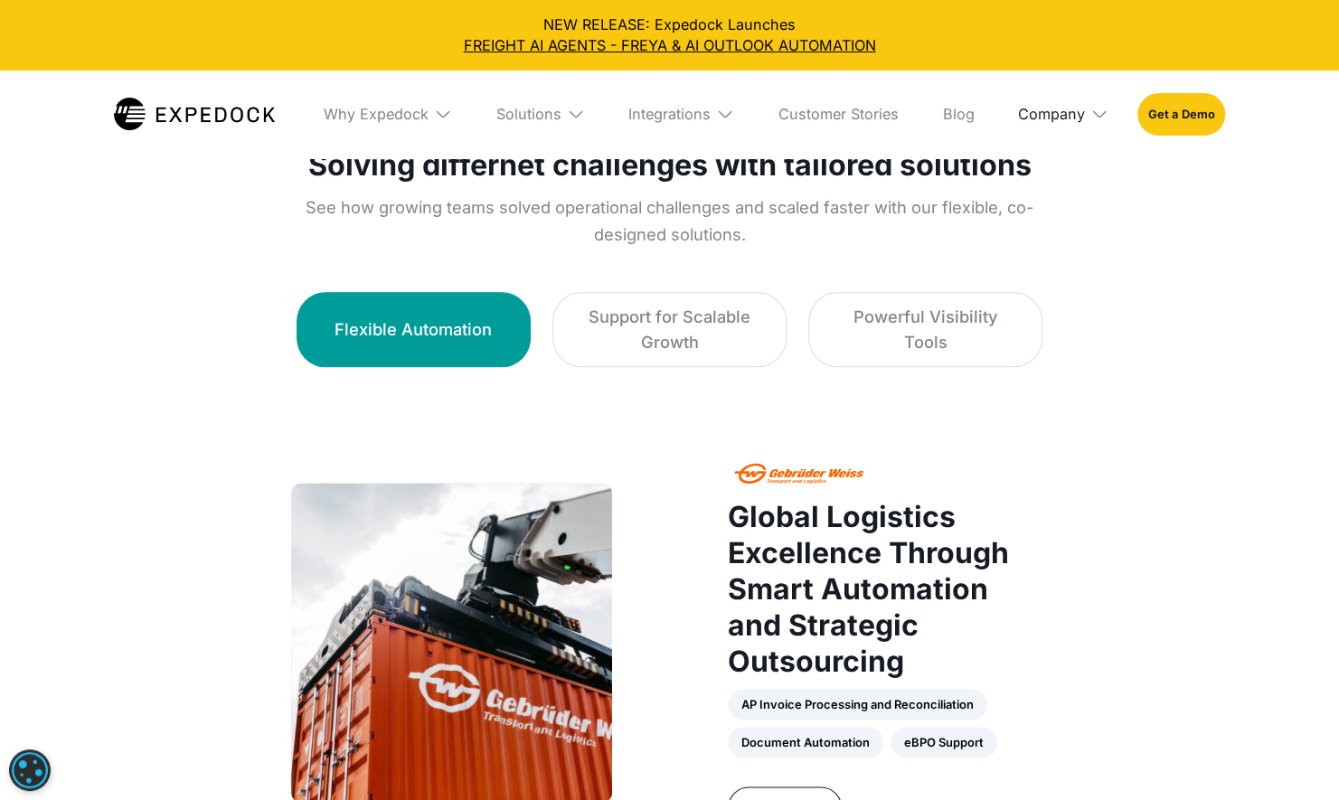
click at [1080, 123] on div "Company" at bounding box center [1051, 114] width 67 height 18
click at [1059, 175] on link "About Us" at bounding box center [1063, 182] width 120 height 48
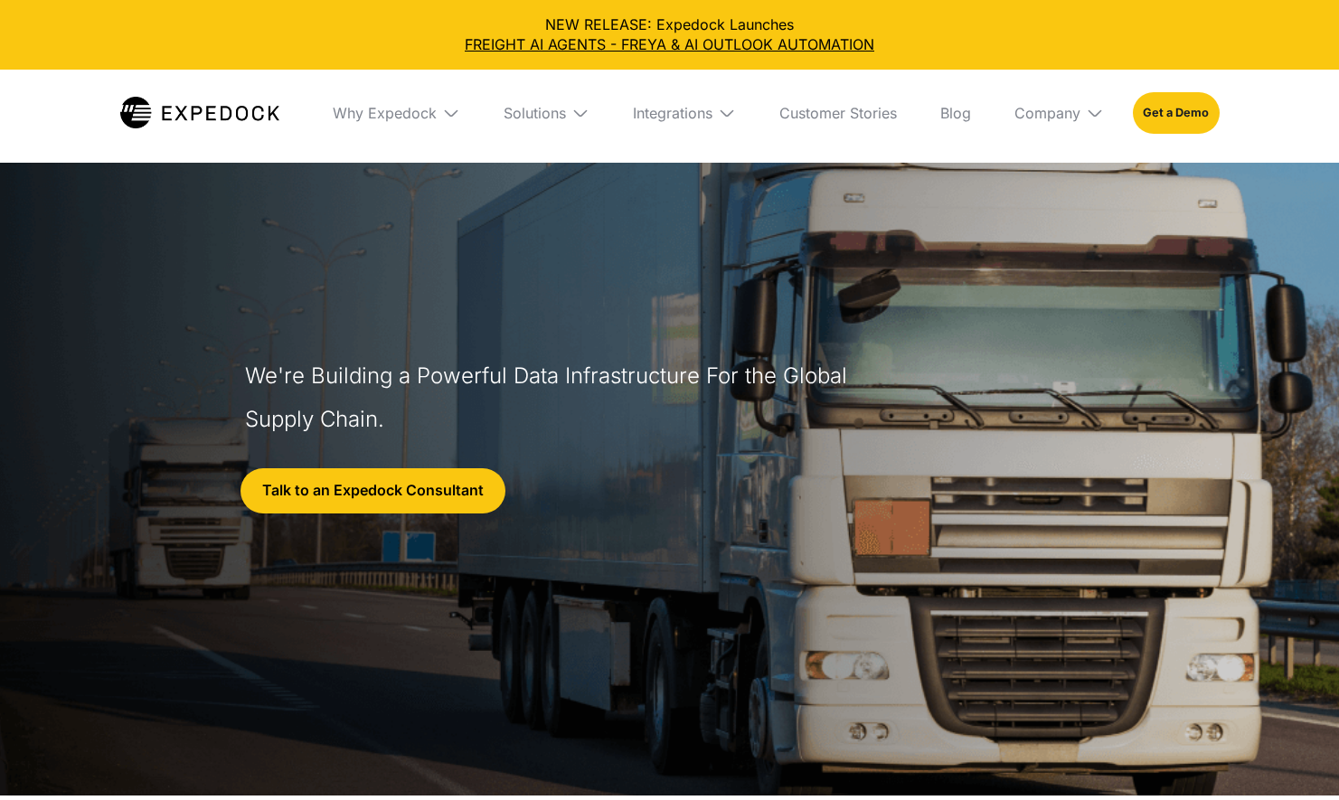
select select
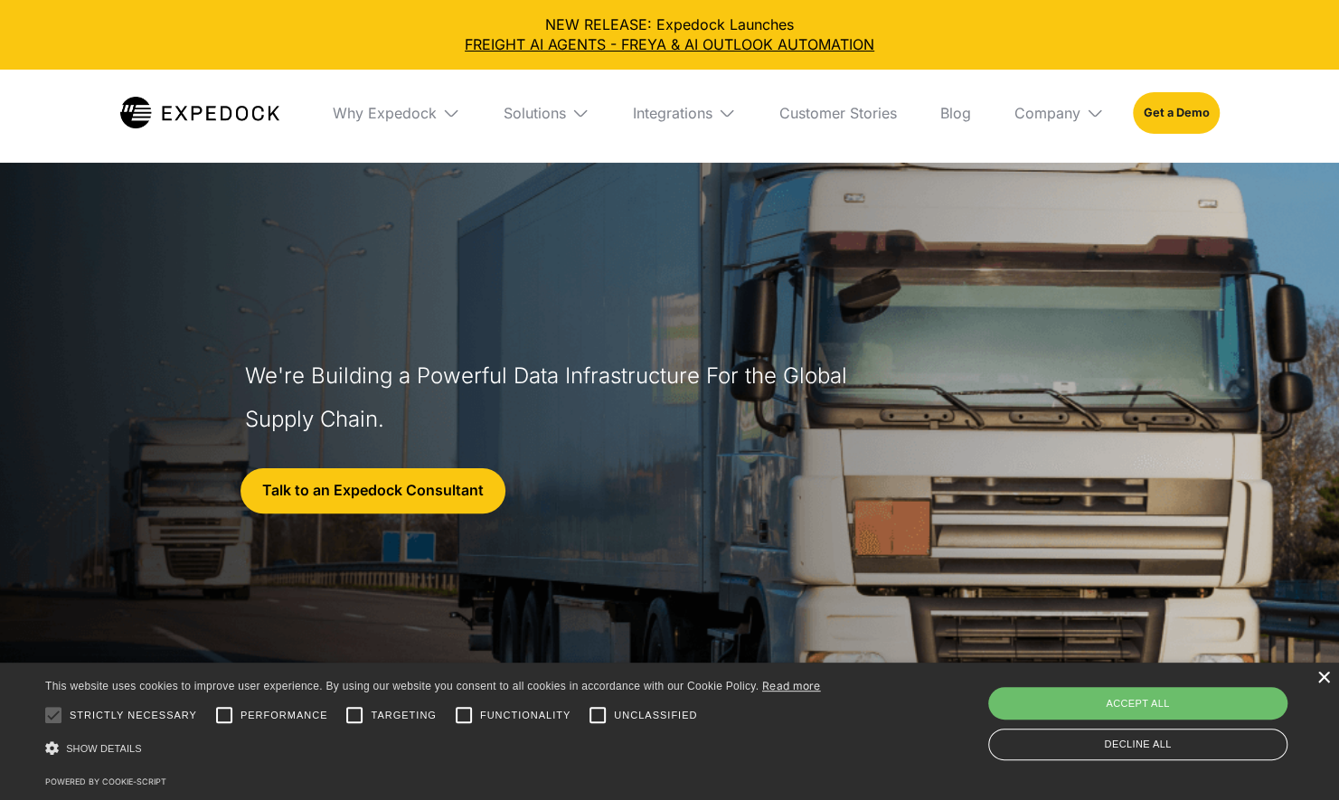
click at [1324, 680] on div "×" at bounding box center [1323, 679] width 14 height 14
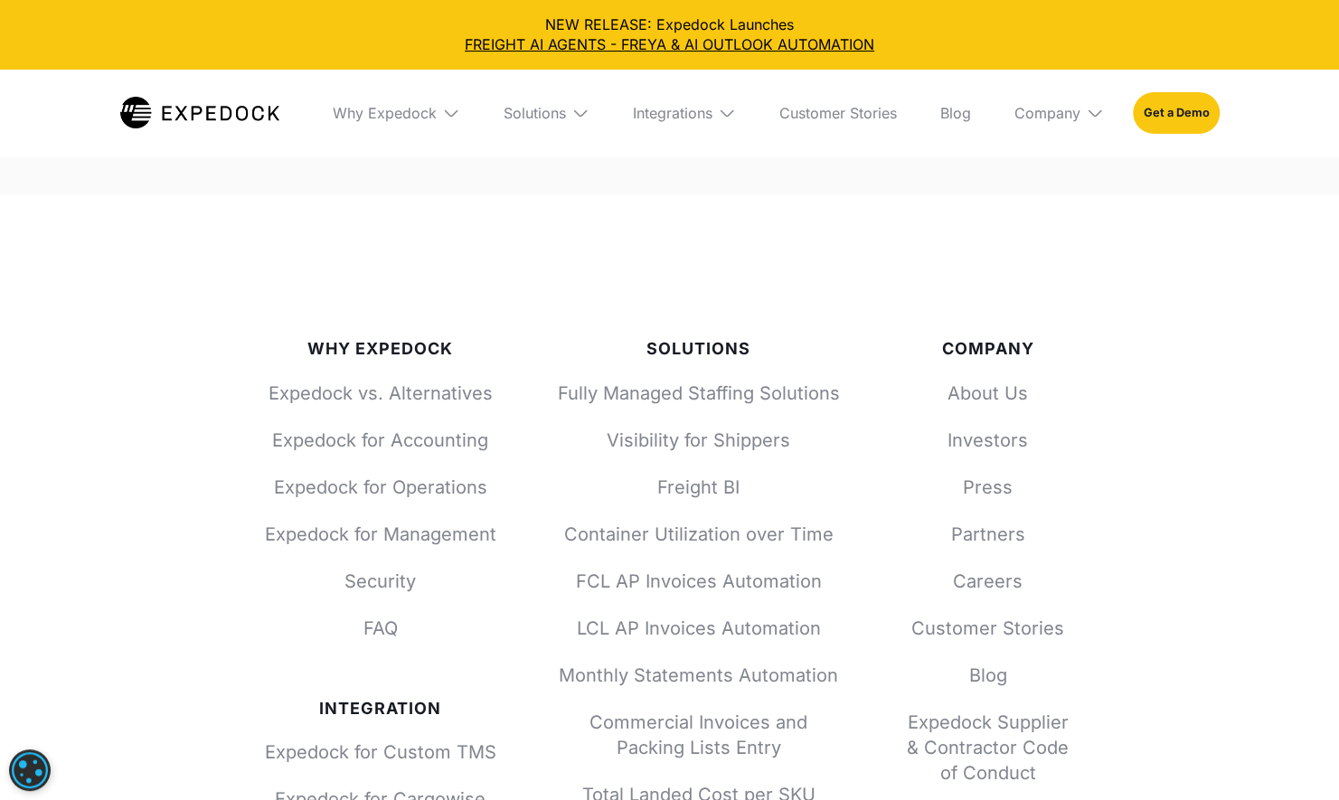
scroll to position [7490, 0]
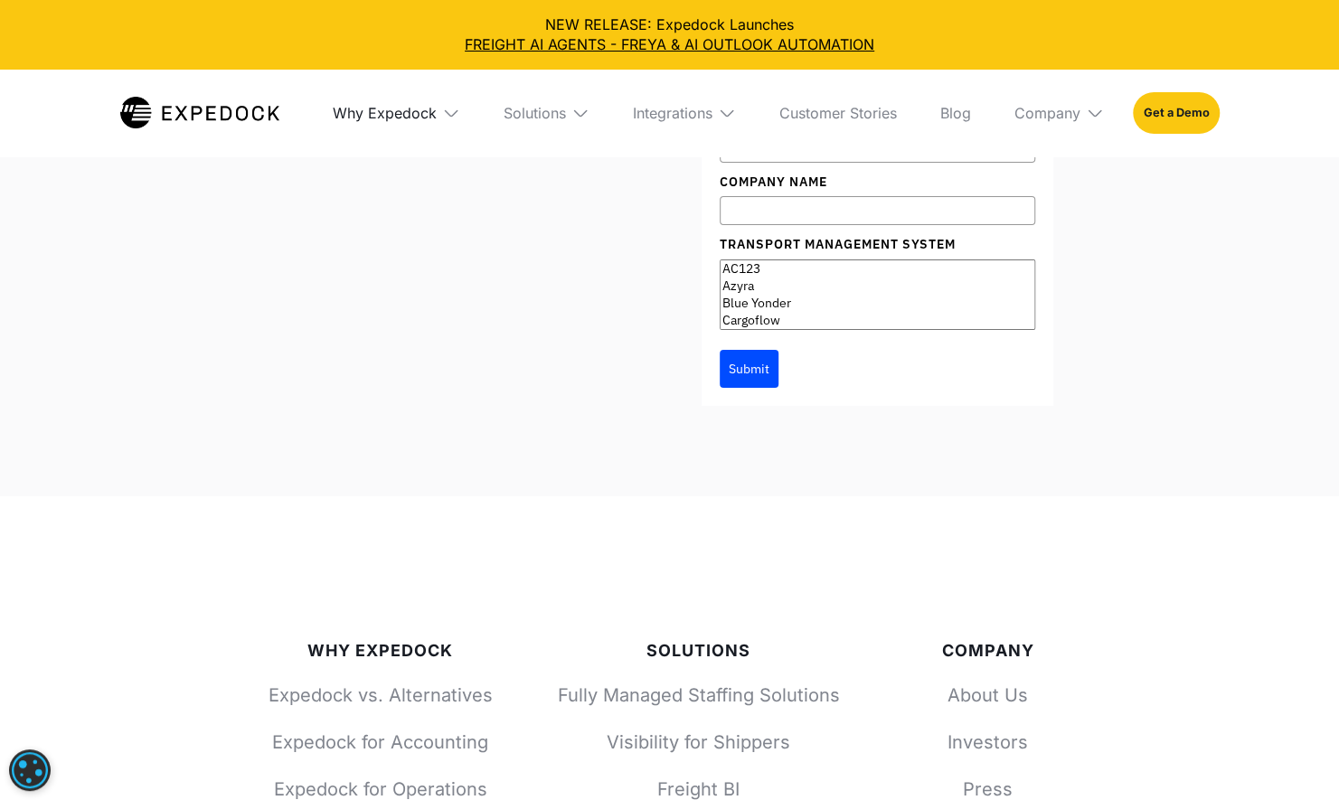
click at [411, 121] on div "Why Expedock" at bounding box center [385, 113] width 104 height 18
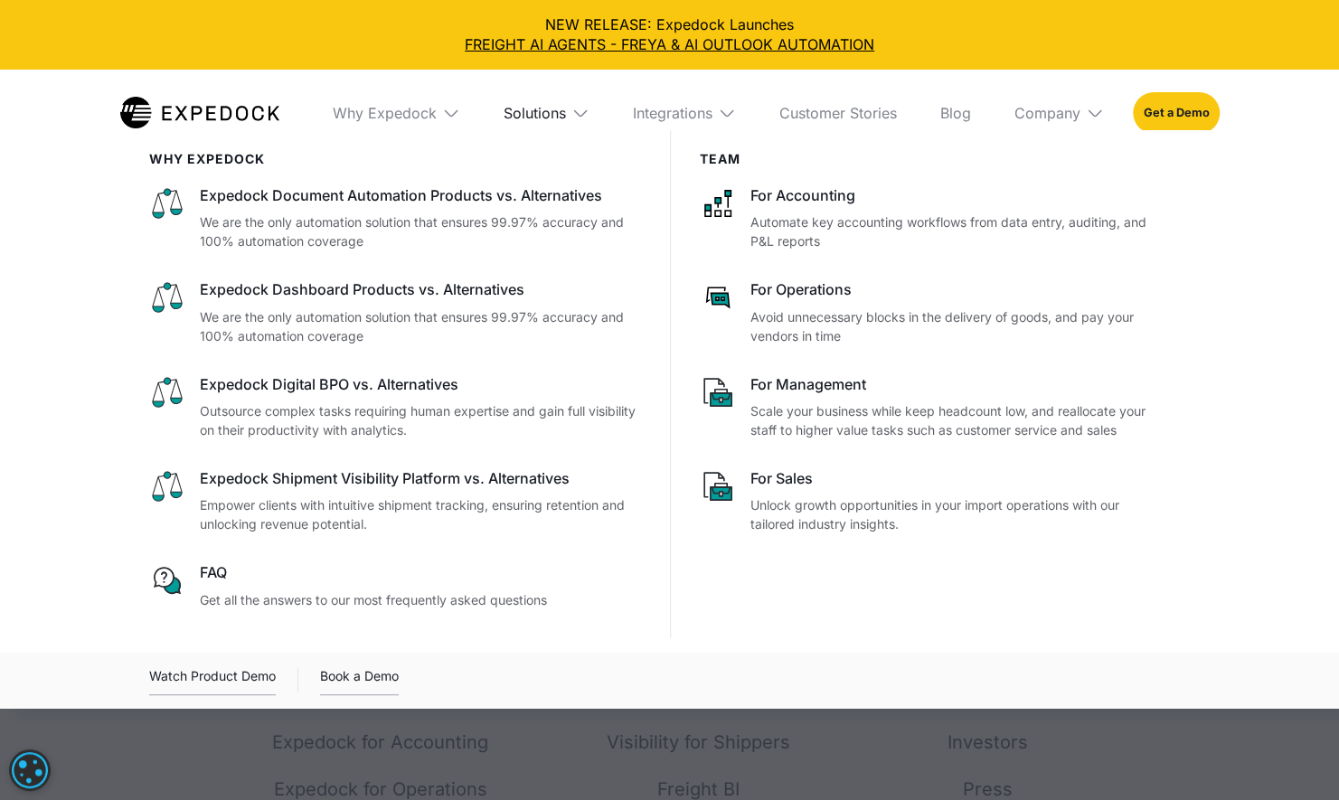
click at [546, 116] on div "Solutions" at bounding box center [534, 113] width 62 height 18
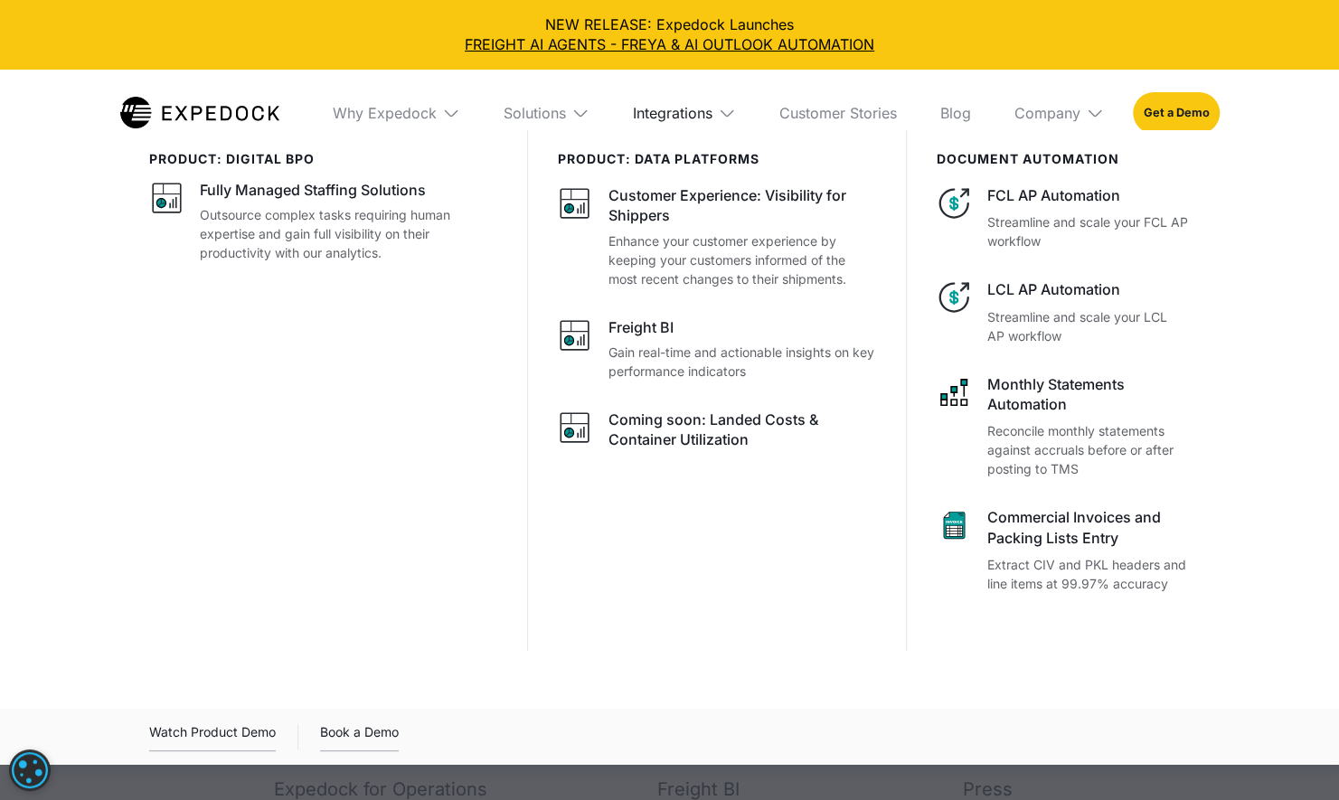
click at [655, 120] on div "Integrations" at bounding box center [673, 113] width 80 height 18
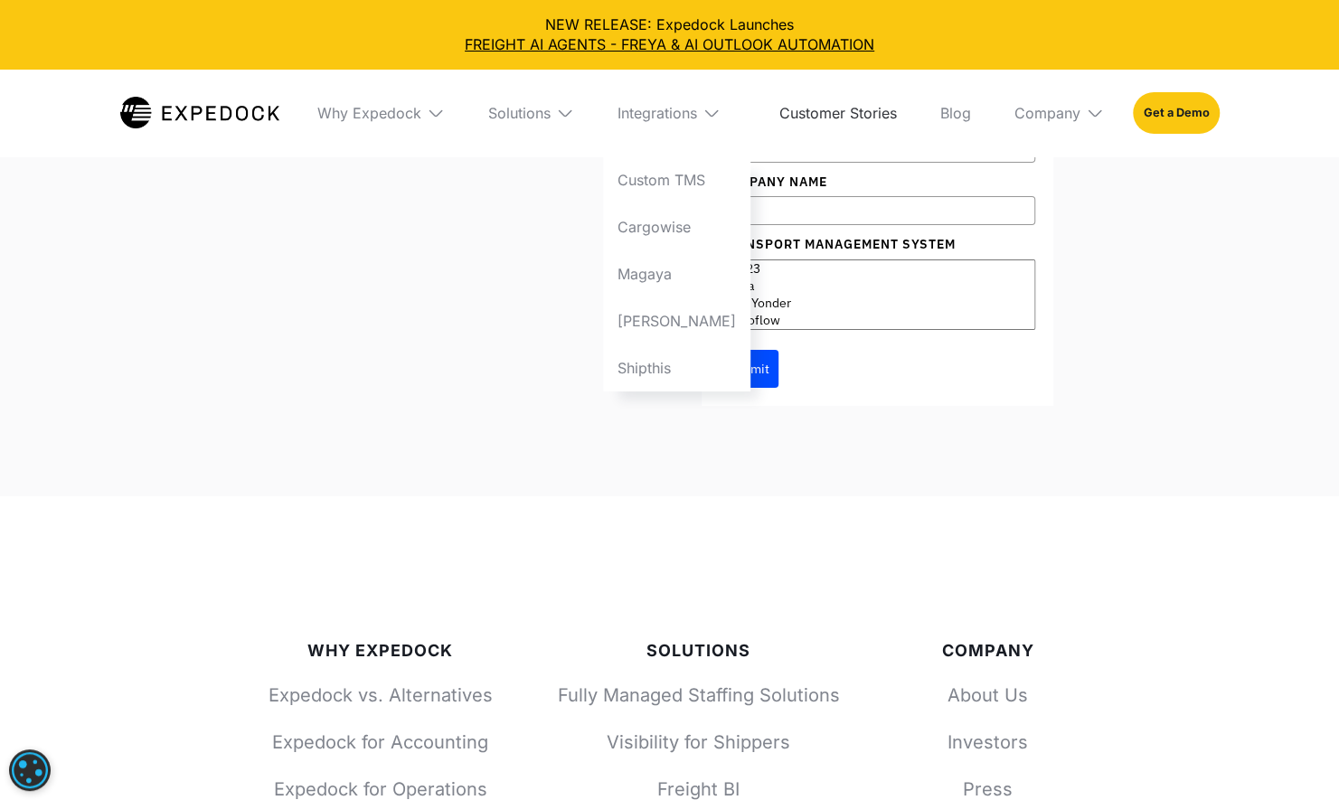
click at [786, 119] on link "Customer Stories" at bounding box center [838, 113] width 146 height 87
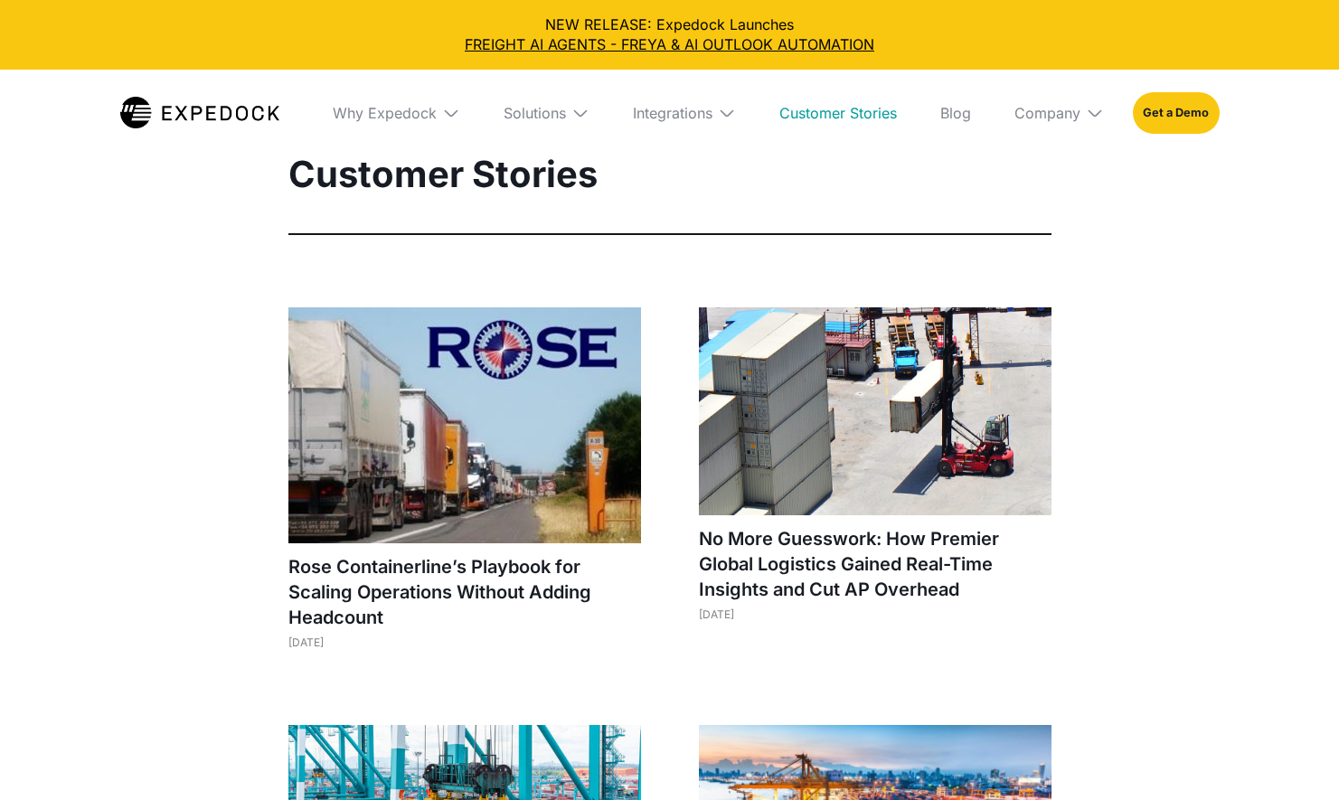
select select
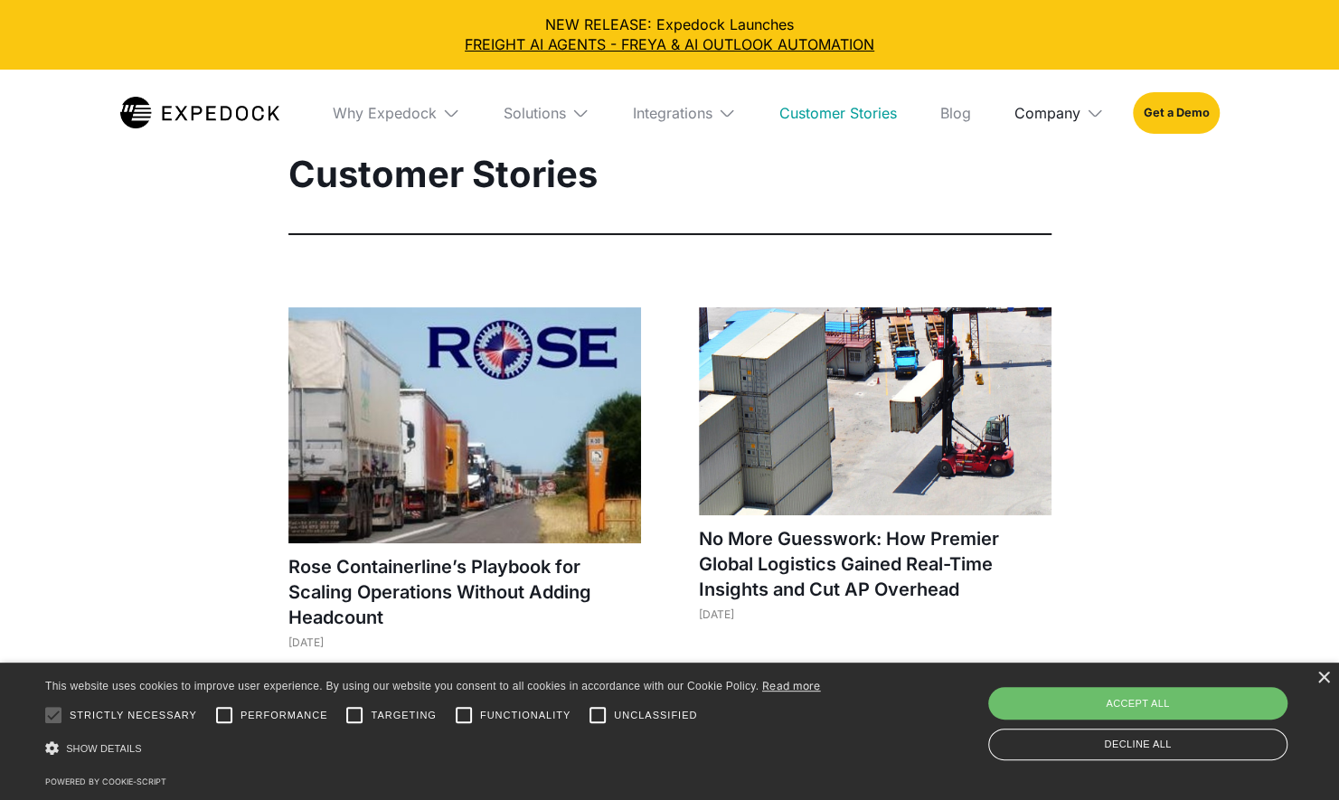
click at [1050, 113] on div "Company" at bounding box center [1047, 113] width 66 height 18
click at [1045, 212] on link "Partners" at bounding box center [1059, 226] width 118 height 47
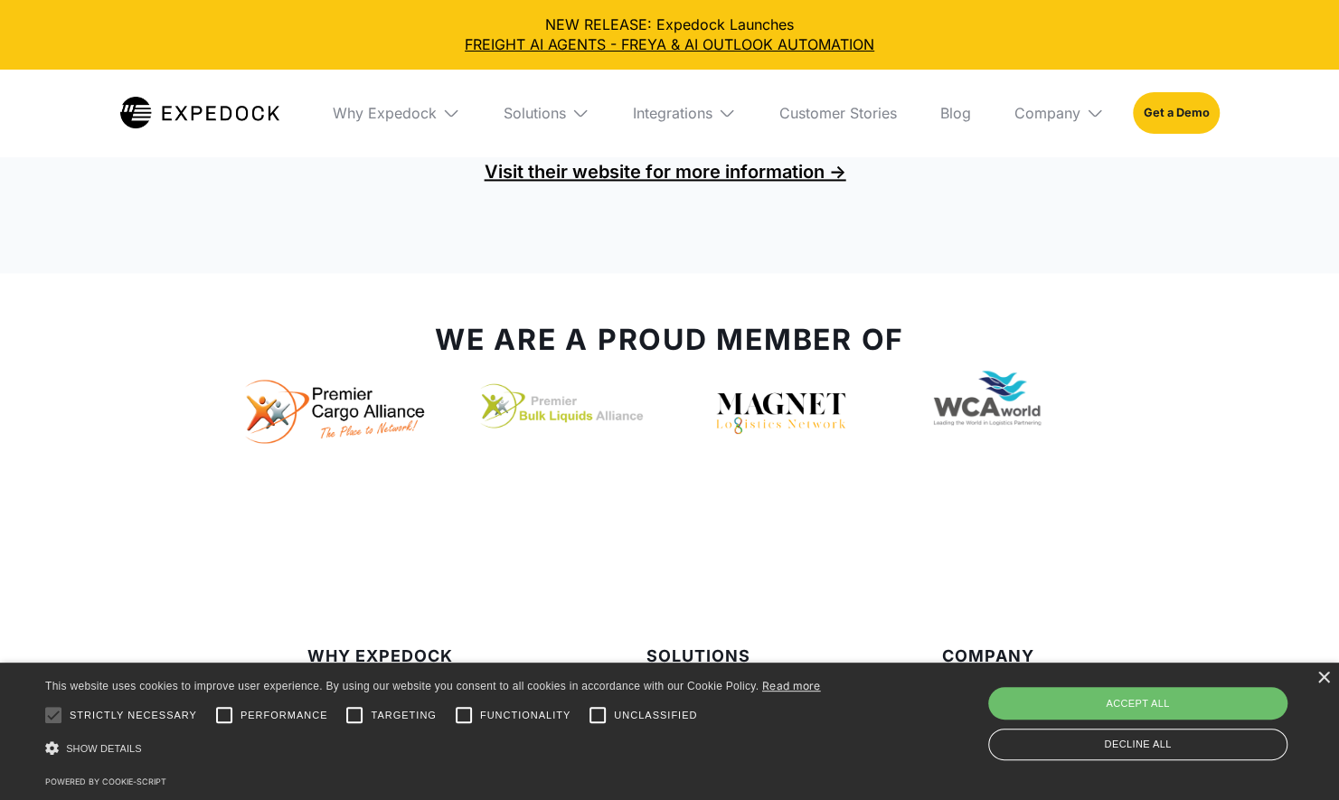
scroll to position [1352, 0]
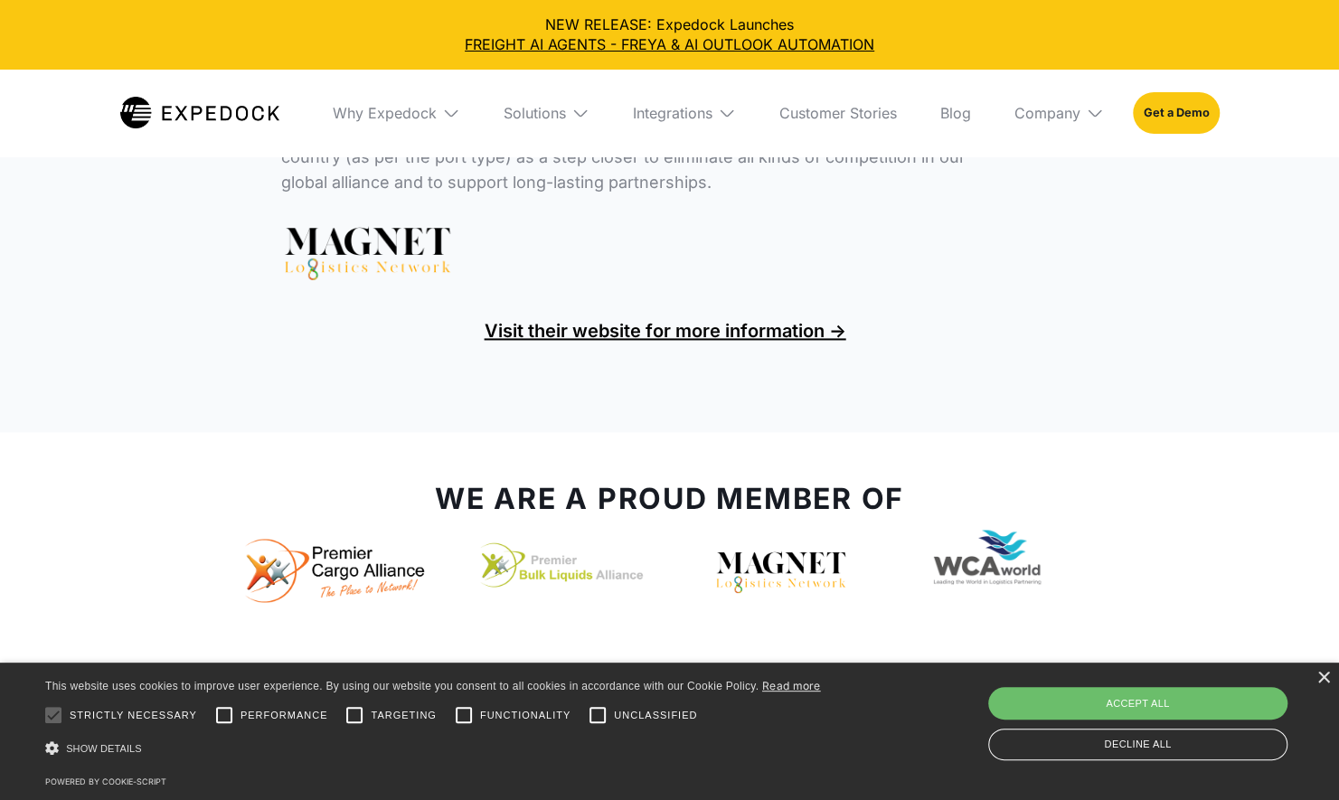
click at [1087, 110] on img at bounding box center [1095, 113] width 18 height 18
click at [1061, 268] on link "Careers" at bounding box center [1059, 273] width 118 height 47
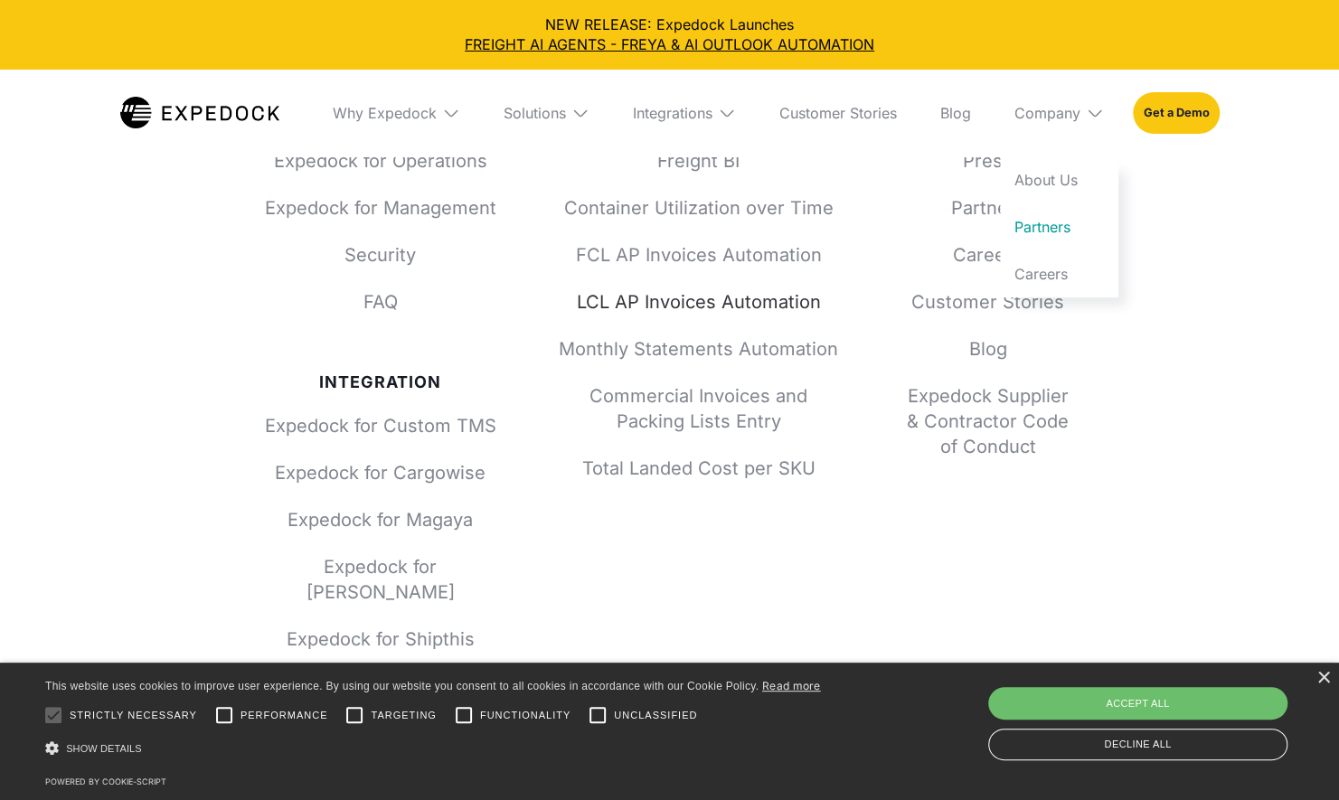
scroll to position [2256, 0]
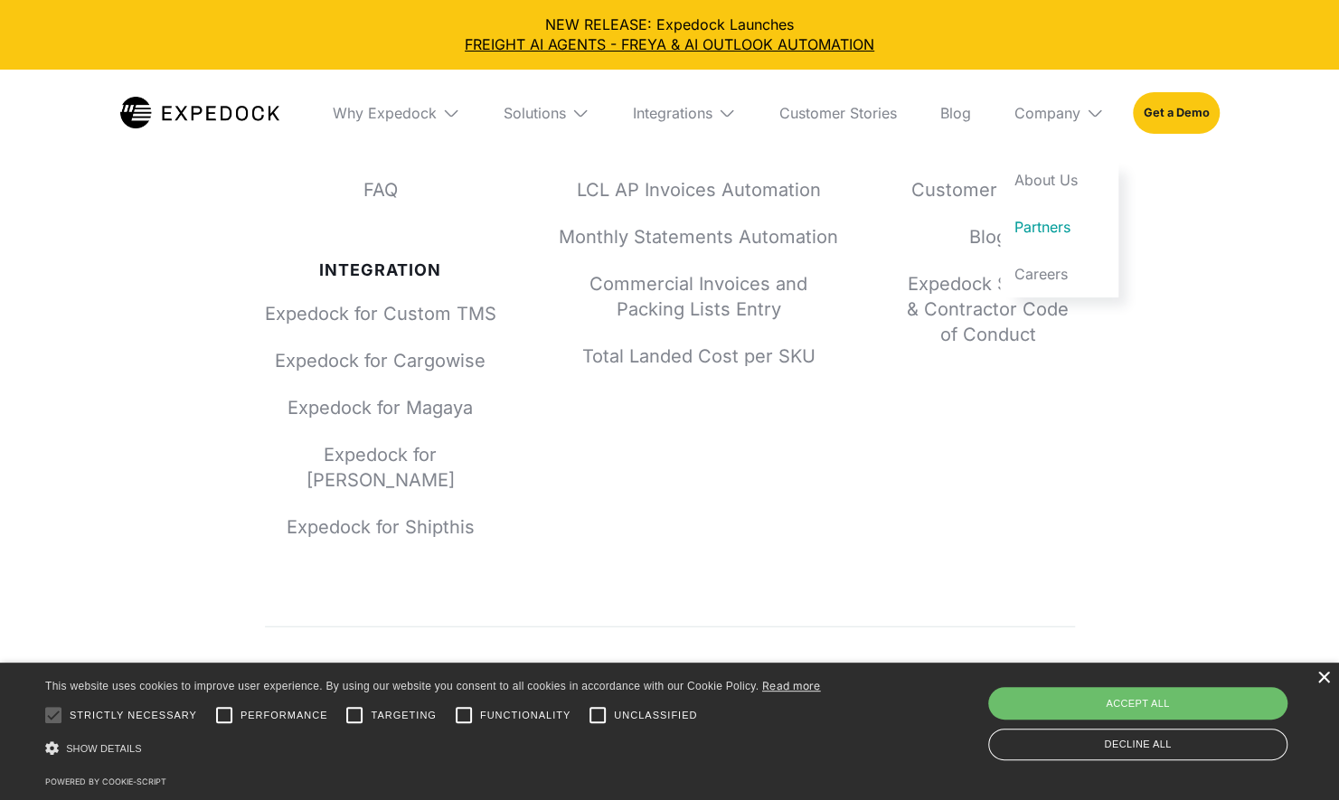
click at [1321, 680] on div "×" at bounding box center [1323, 679] width 14 height 14
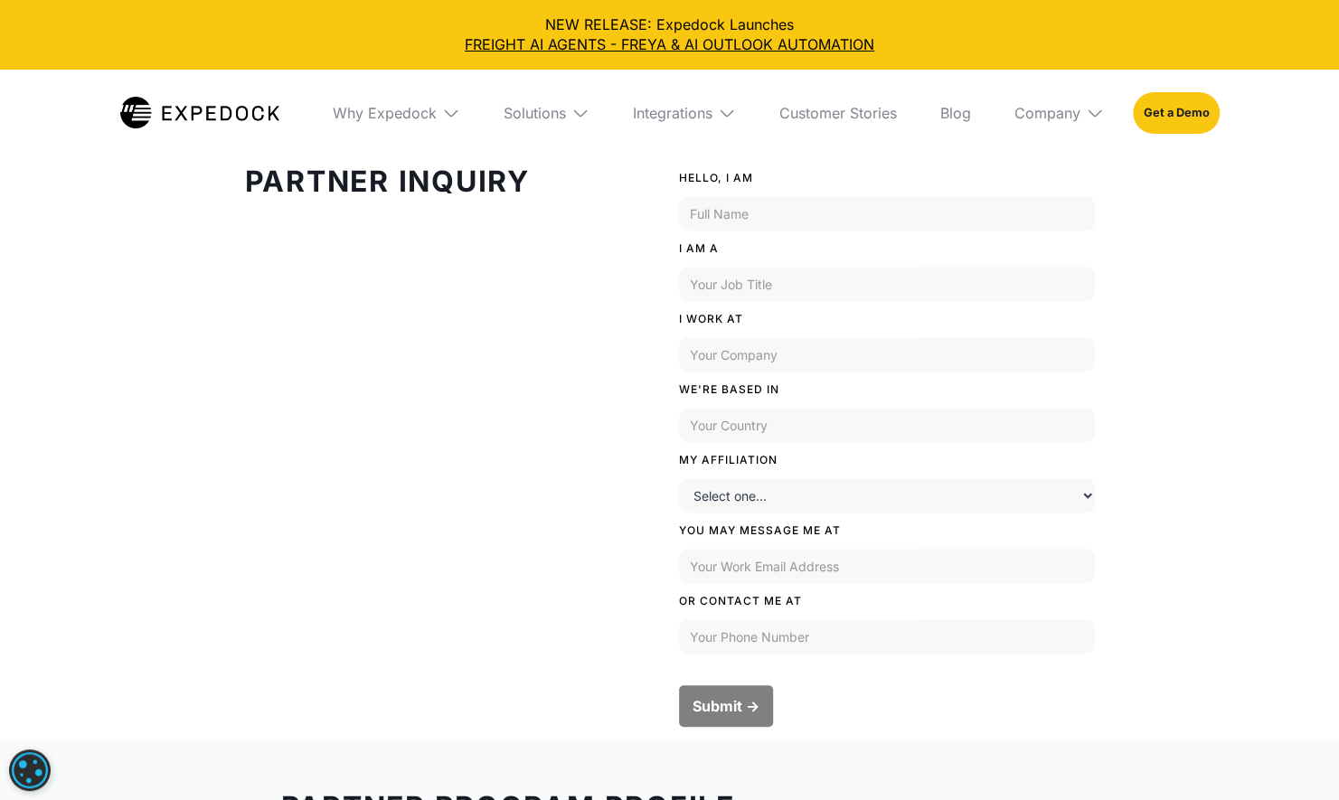
scroll to position [0, 0]
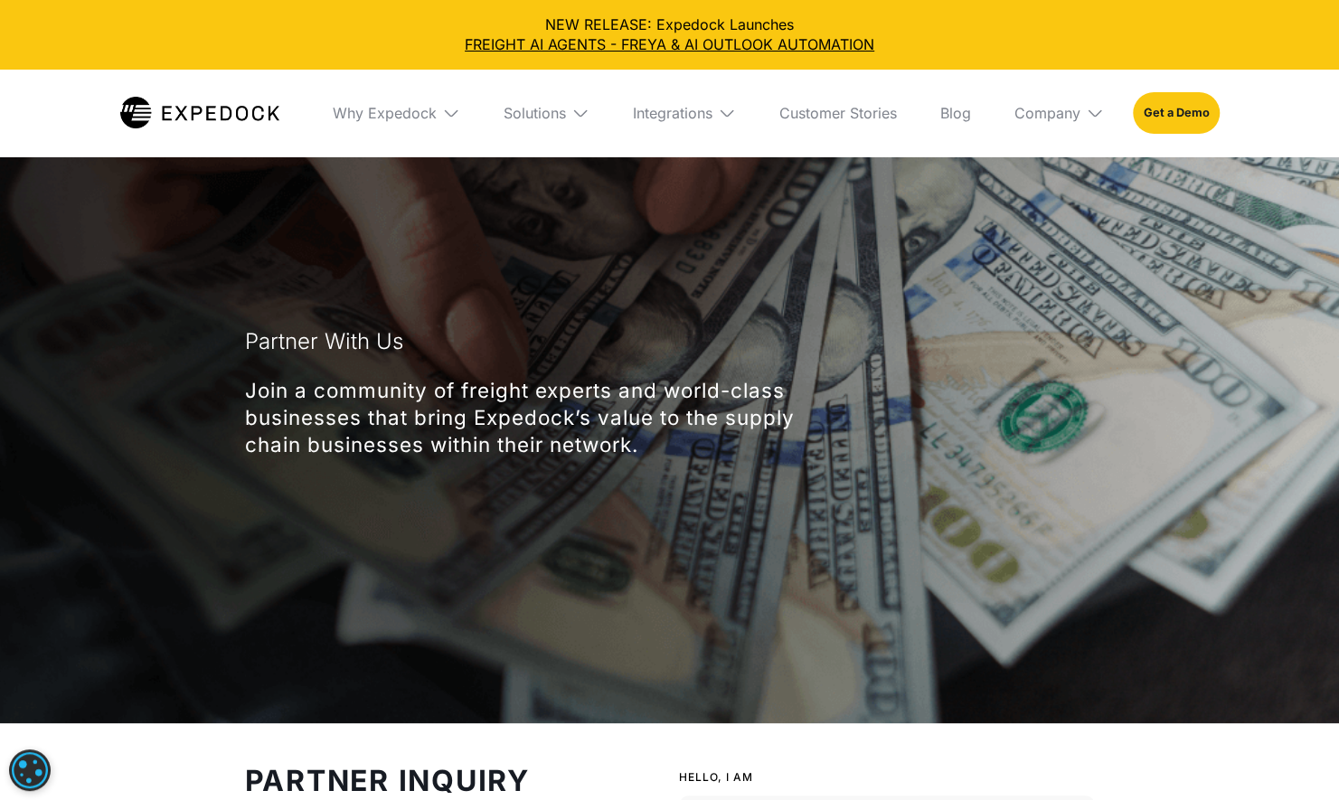
click at [249, 107] on img at bounding box center [199, 113] width 159 height 32
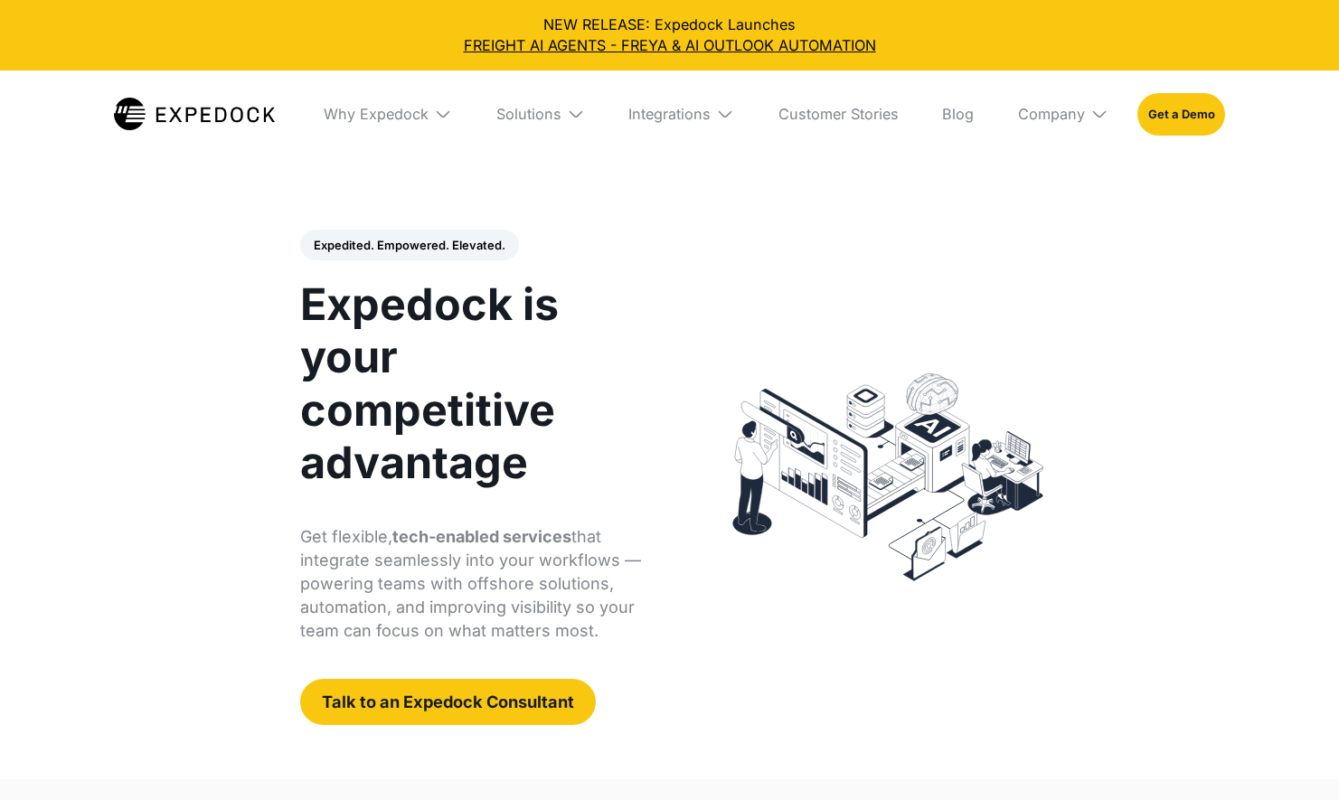
select select
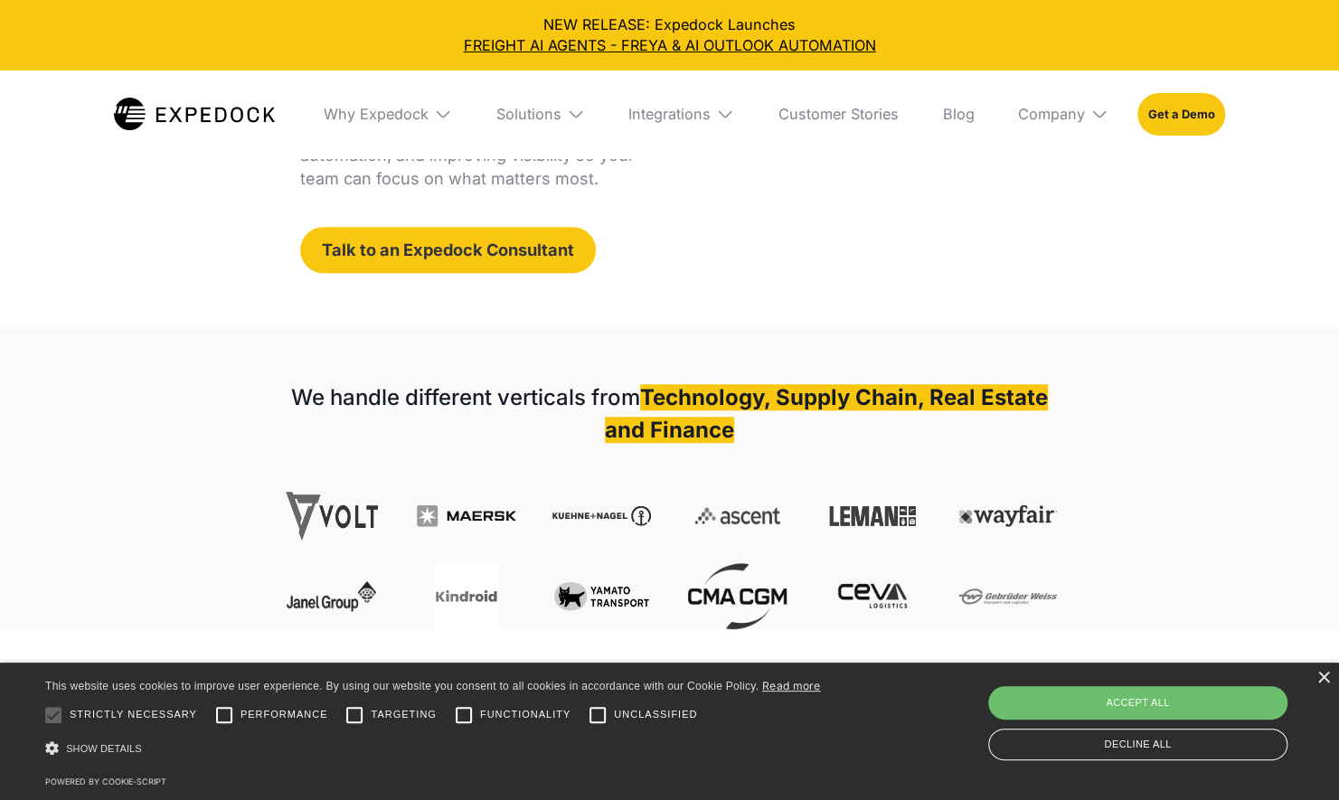
click at [562, 260] on link "Talk to an Expedock Consultant" at bounding box center [448, 250] width 296 height 46
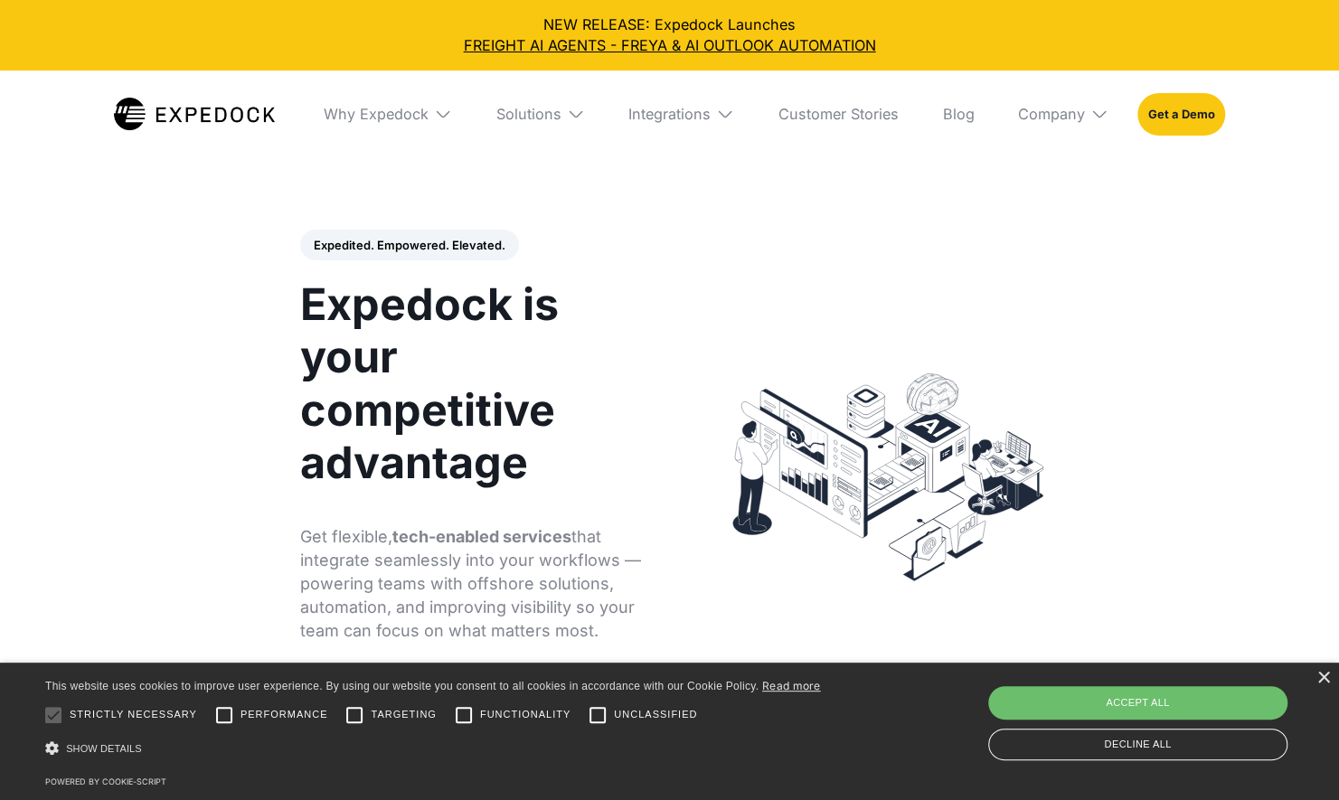
click at [1197, 307] on header "Expedited. Empowered. Elevated. Automate Freight Document Extraction at 99.97% …" at bounding box center [669, 477] width 1339 height 604
click at [1323, 674] on div "×" at bounding box center [1323, 679] width 14 height 14
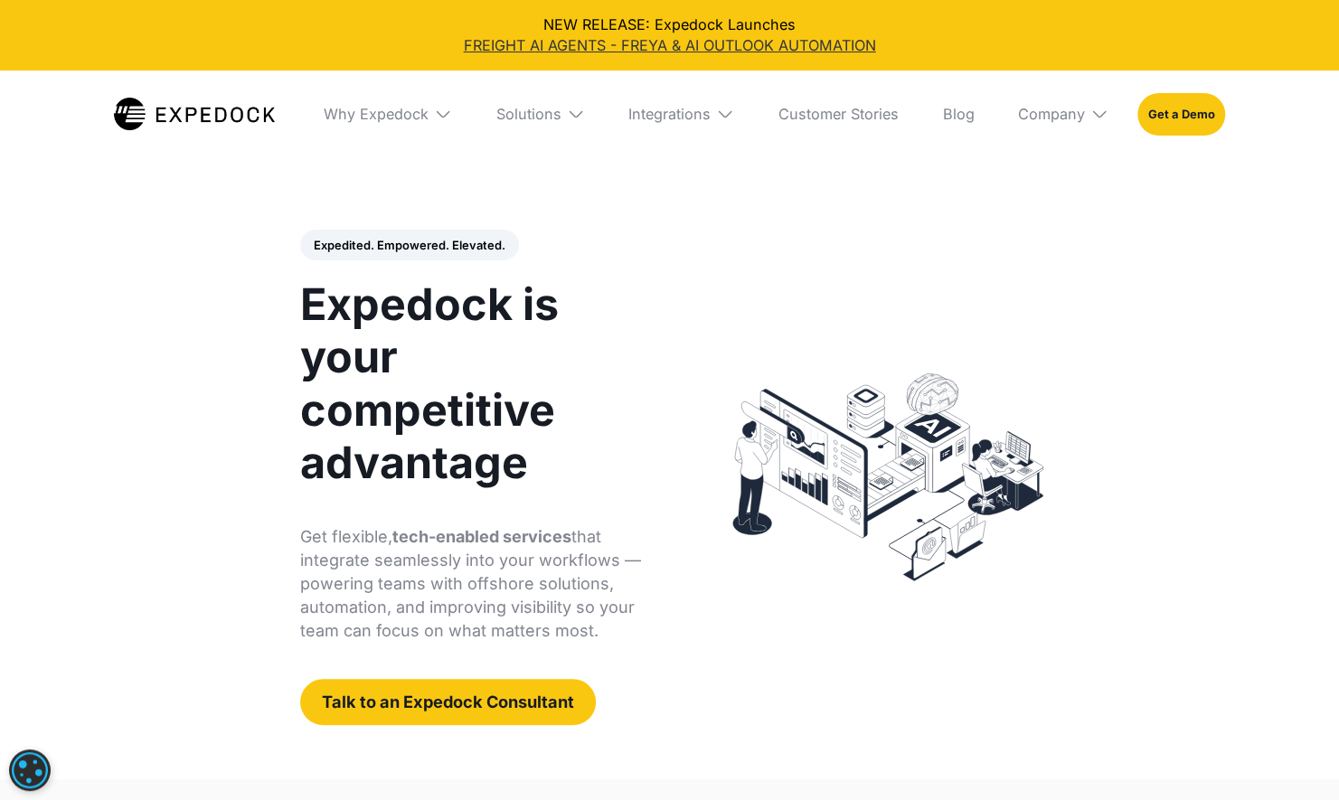
click at [651, 41] on link "FREIGHT AI AGENTS - FREYA & AI OUTLOOK AUTOMATION" at bounding box center [669, 45] width 1310 height 21
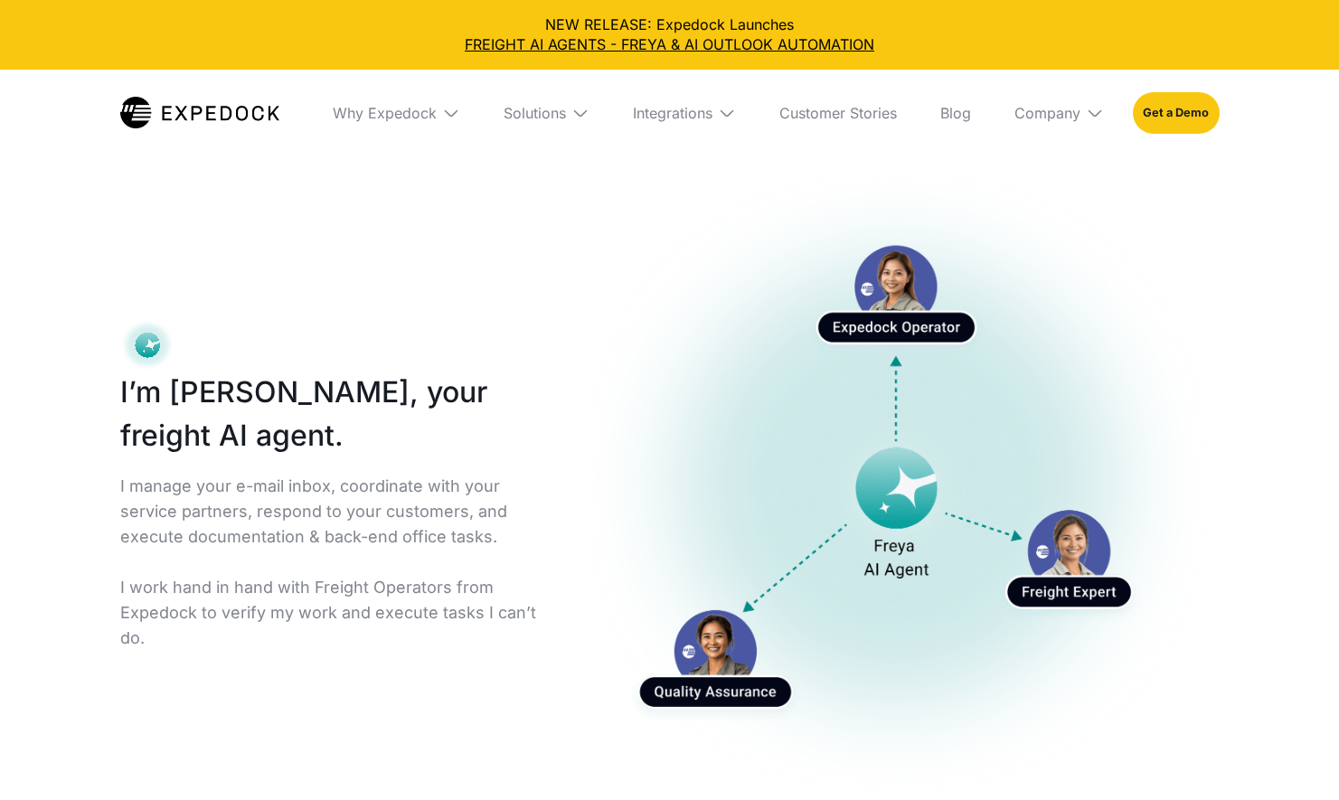
select select
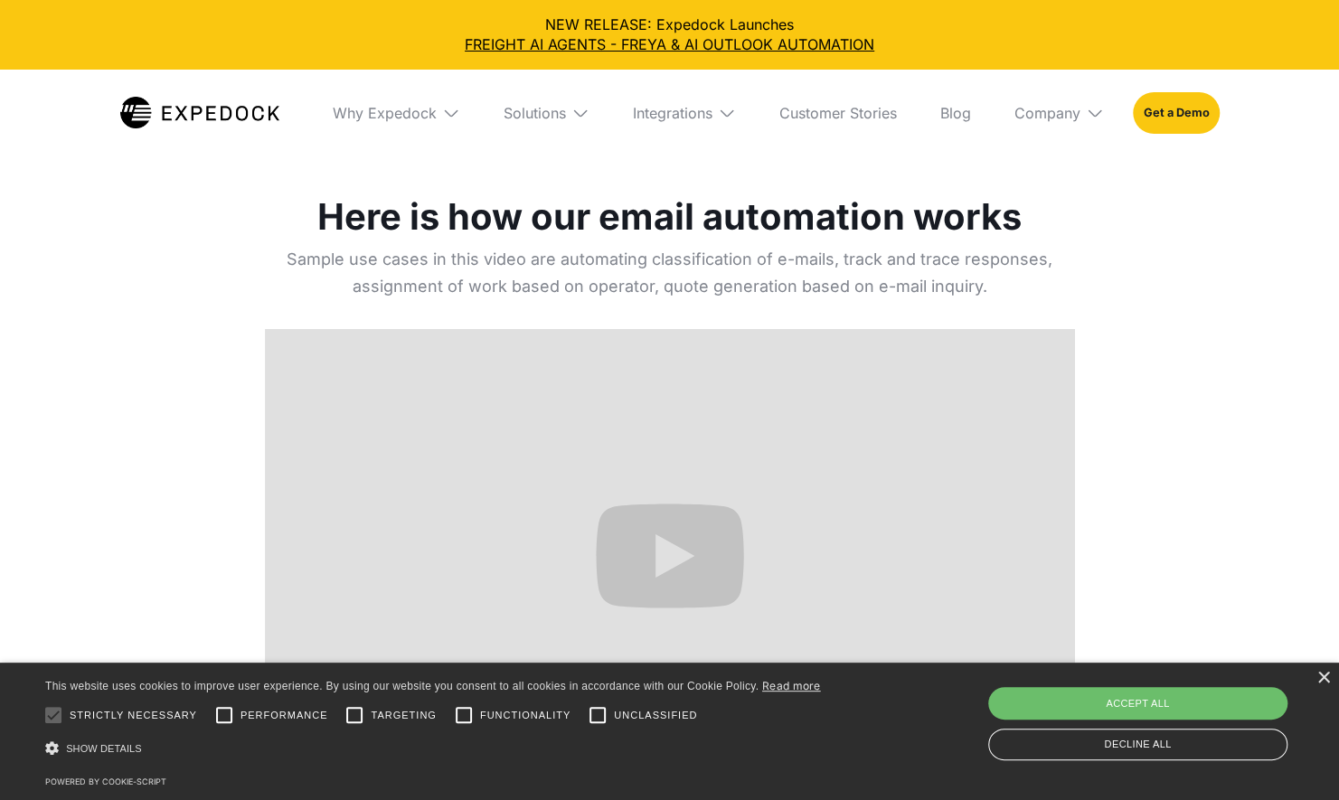
scroll to position [1506, 0]
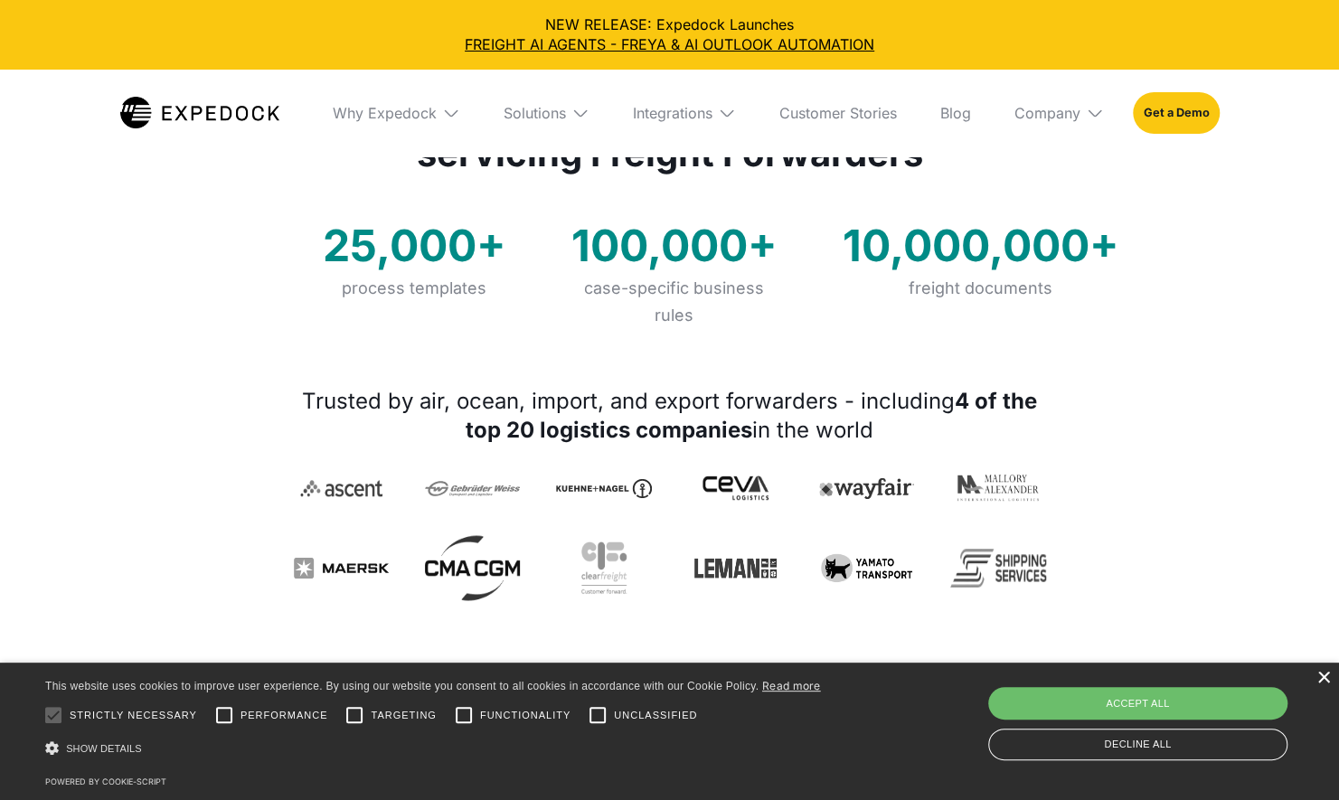
click at [1322, 679] on div "×" at bounding box center [1323, 679] width 14 height 14
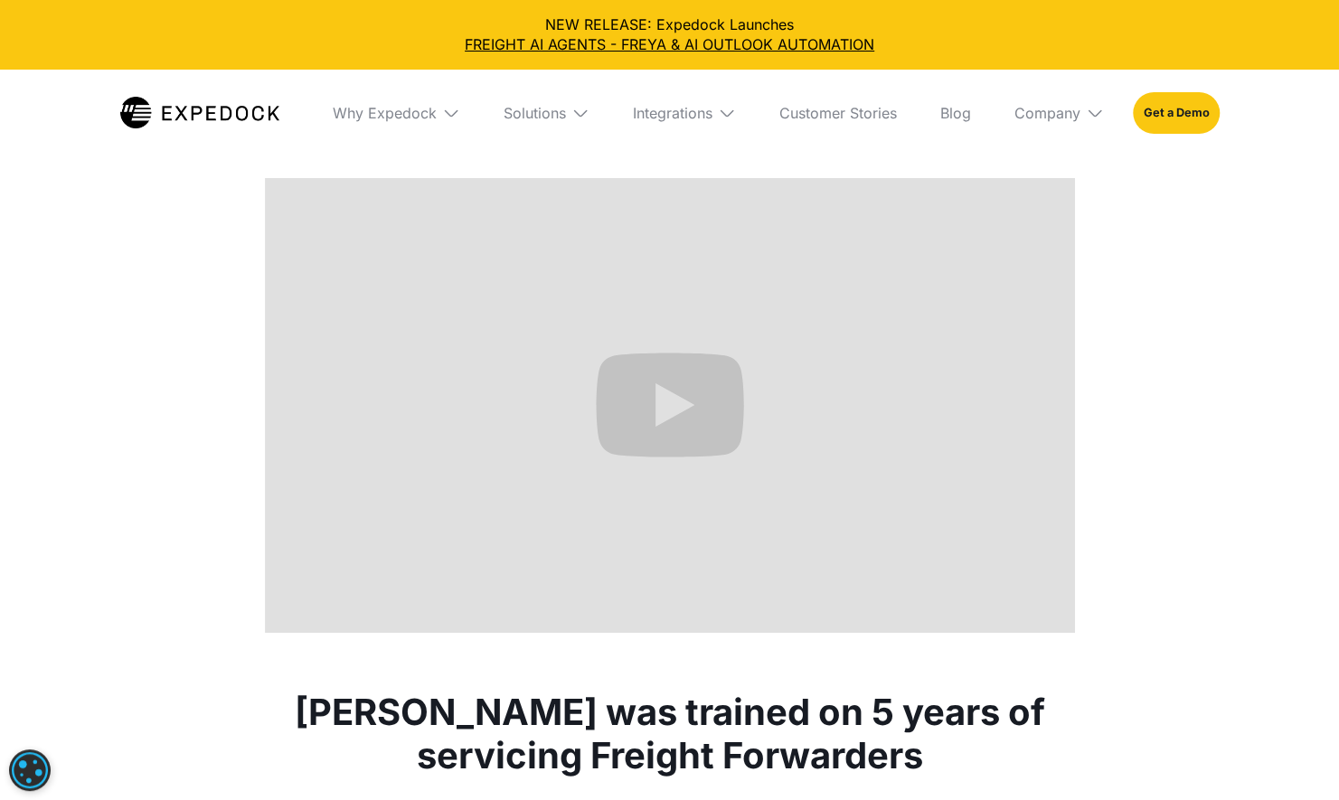
scroll to position [0, 0]
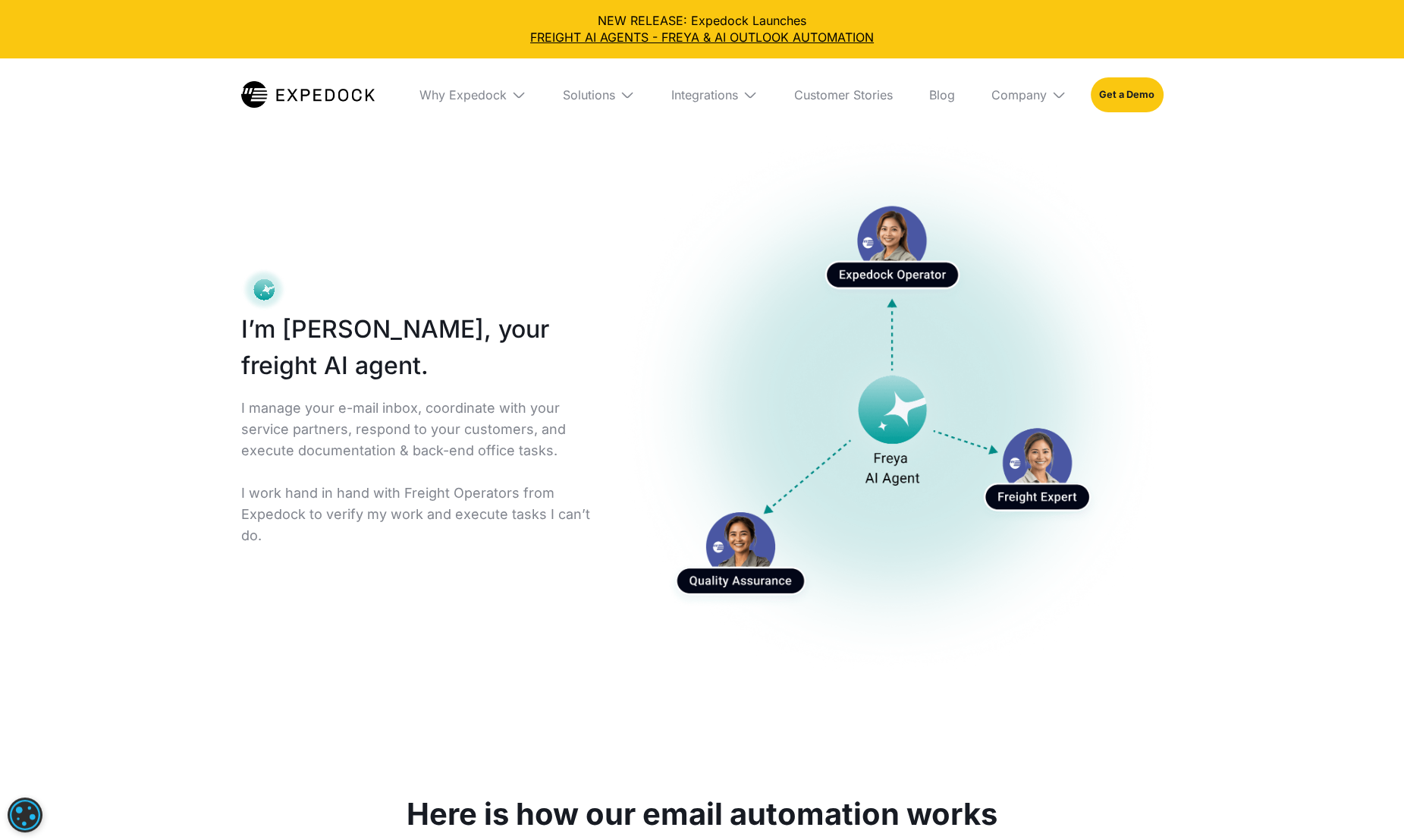
click at [618, 100] on div "Solutions" at bounding box center [598, 95] width 97 height 73
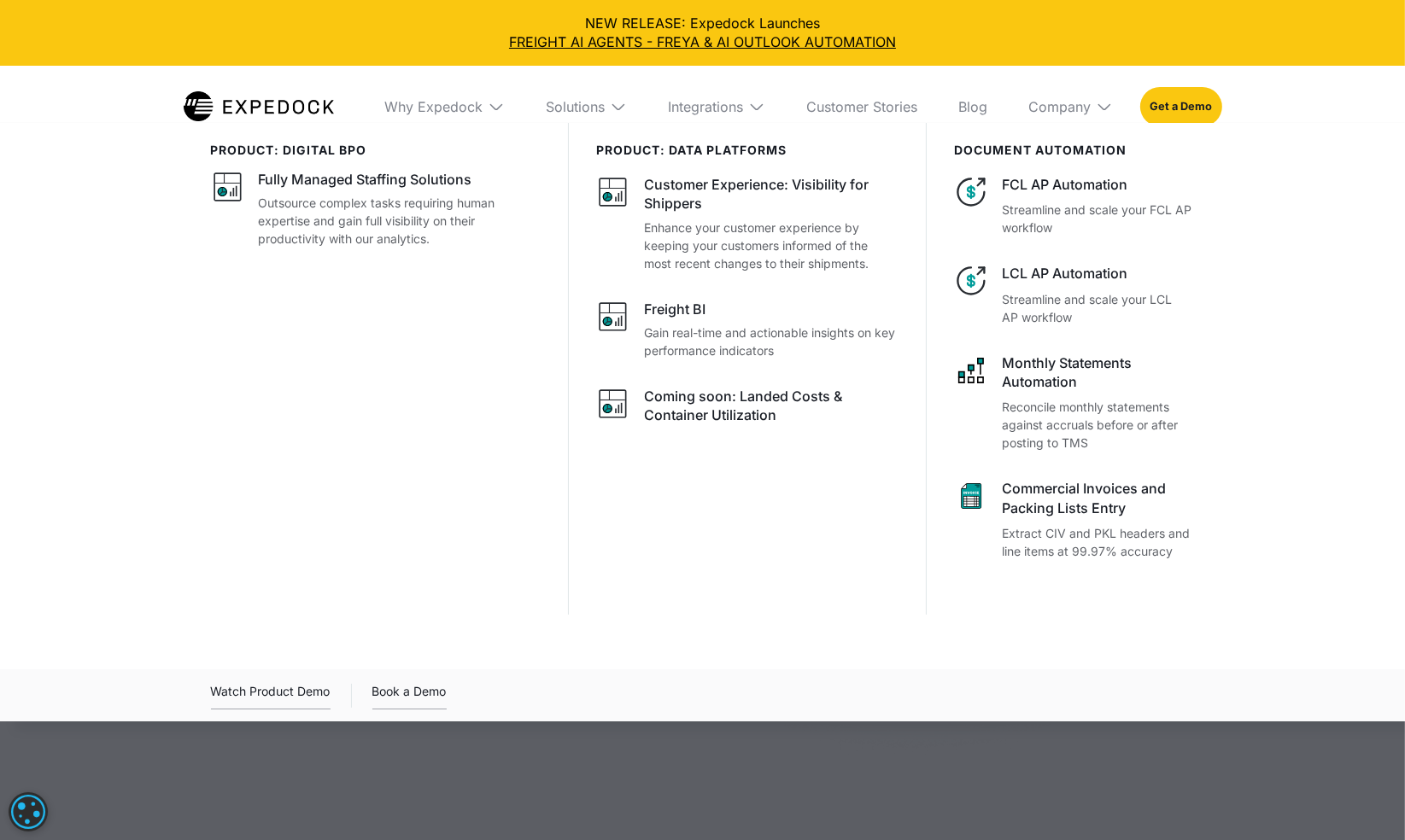
click at [626, 100] on div "Solutions" at bounding box center [586, 107] width 109 height 82
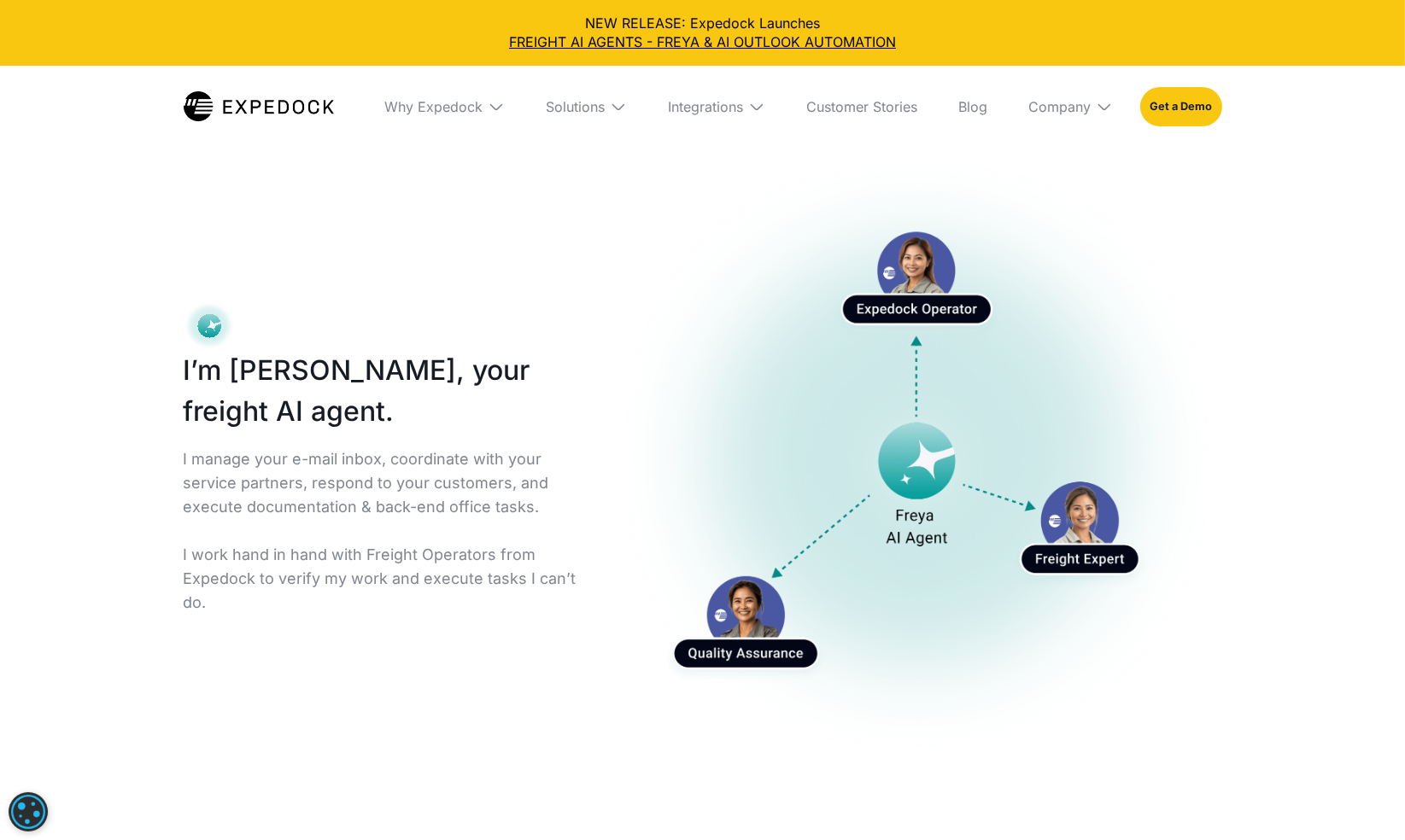
click at [626, 100] on div "Solutions" at bounding box center [586, 107] width 109 height 82
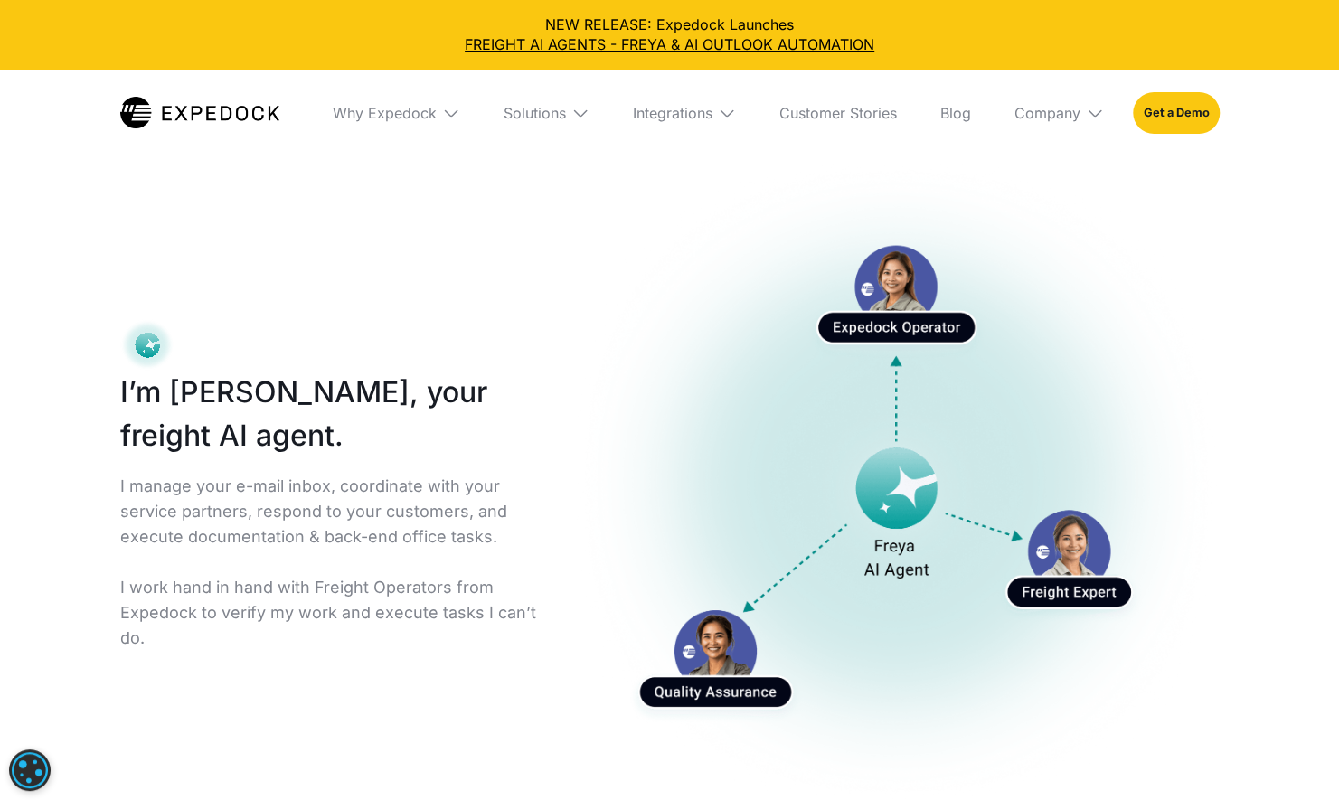
click at [579, 114] on img at bounding box center [580, 113] width 18 height 18
click at [579, 116] on img at bounding box center [580, 113] width 18 height 18
